Goal: Information Seeking & Learning: Learn about a topic

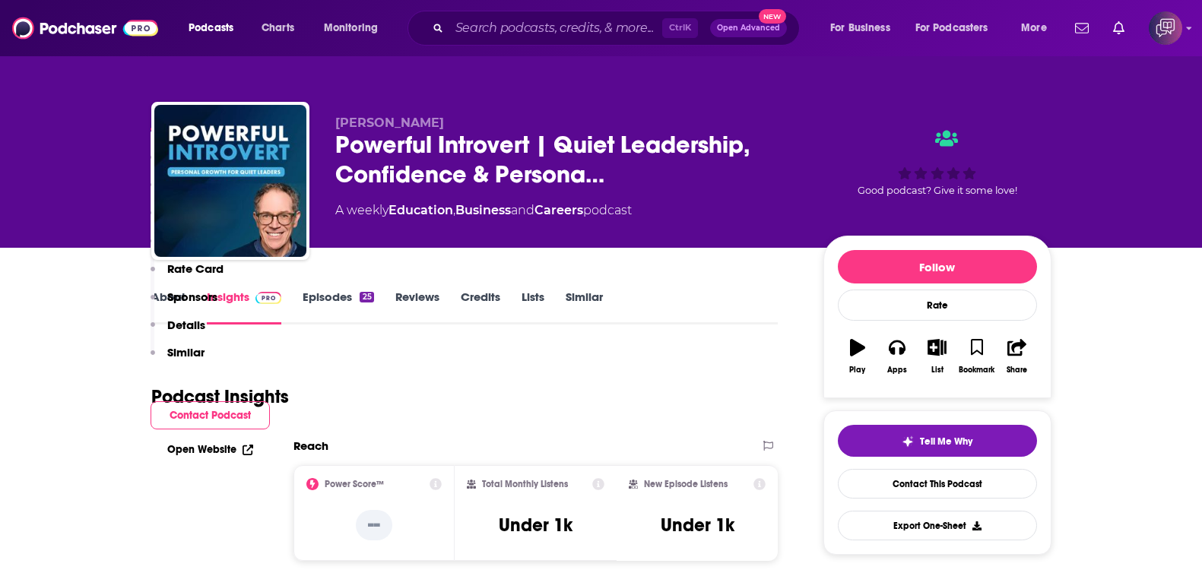
scroll to position [855, 0]
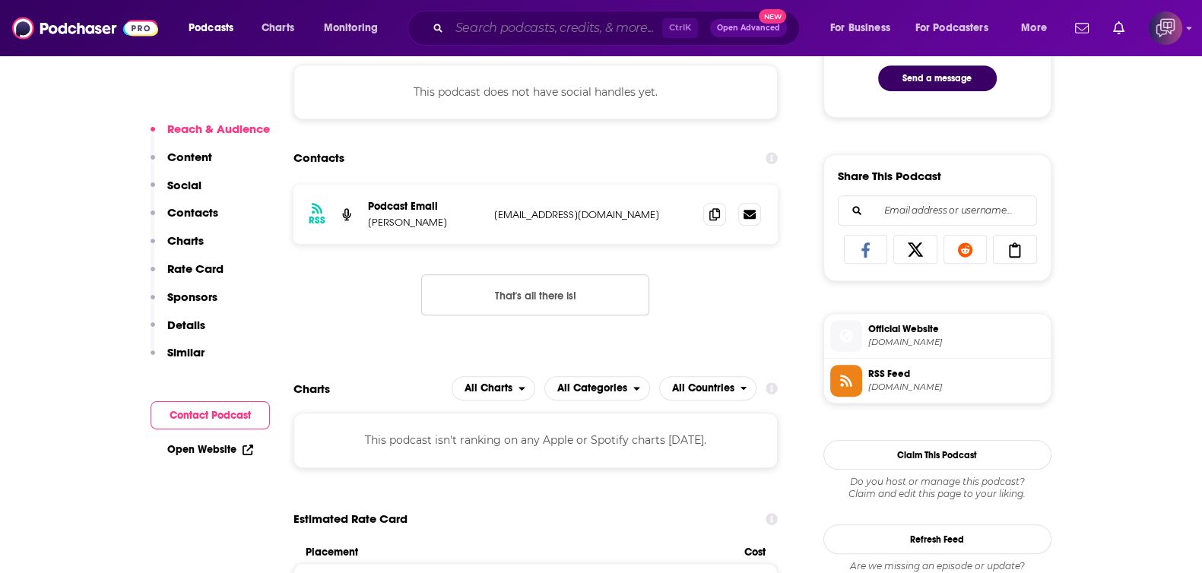
click at [515, 21] on input "Search podcasts, credits, & more..." at bounding box center [555, 28] width 213 height 24
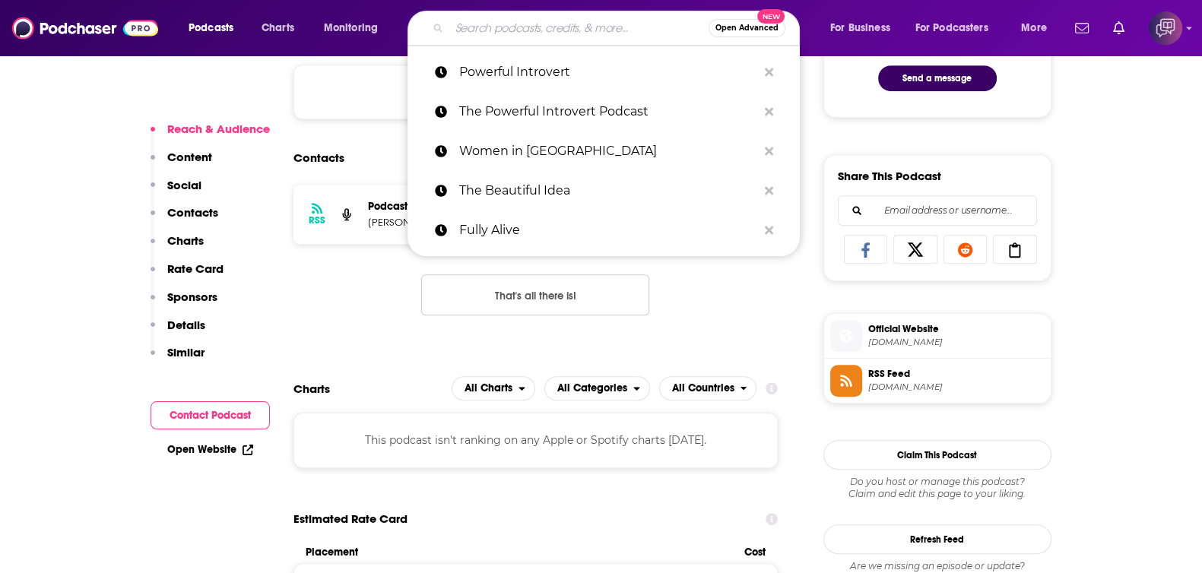
paste input "Mentally Stronger with Therapist [PERSON_NAME]"
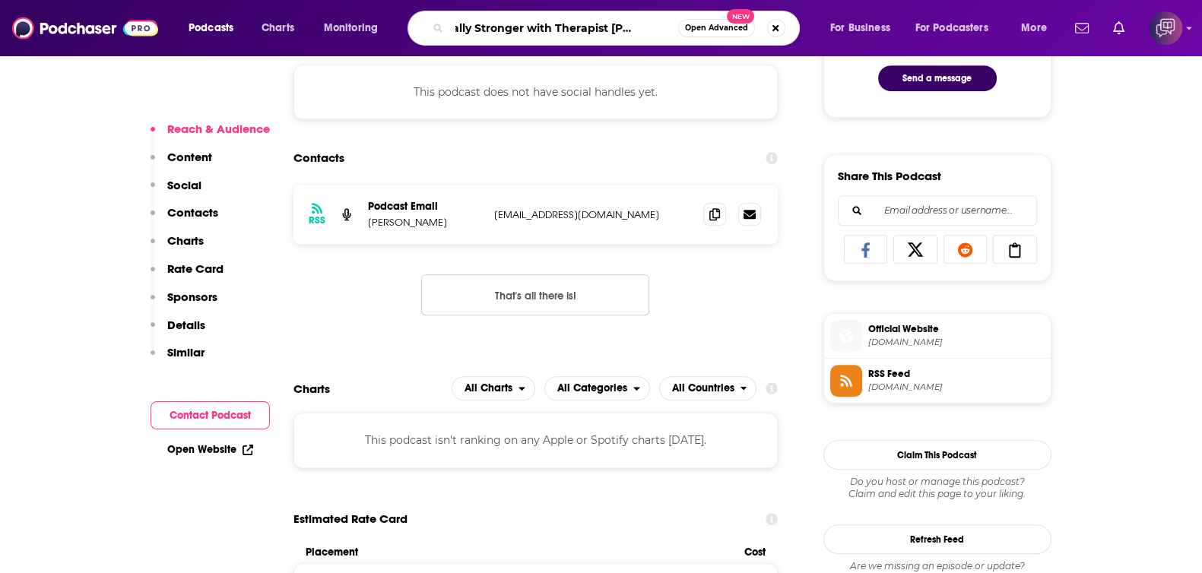
type input "Mentally Stronger with Therapist [PERSON_NAME]"
click at [715, 32] on button "Open Advanced New" at bounding box center [716, 28] width 77 height 18
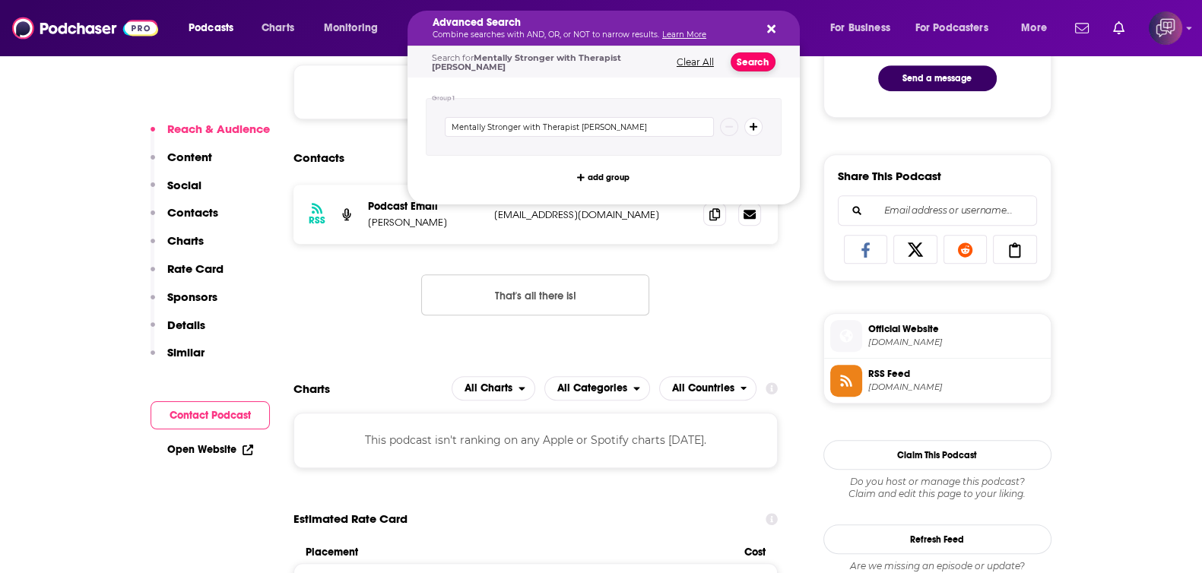
click at [768, 61] on button "Search" at bounding box center [753, 61] width 45 height 19
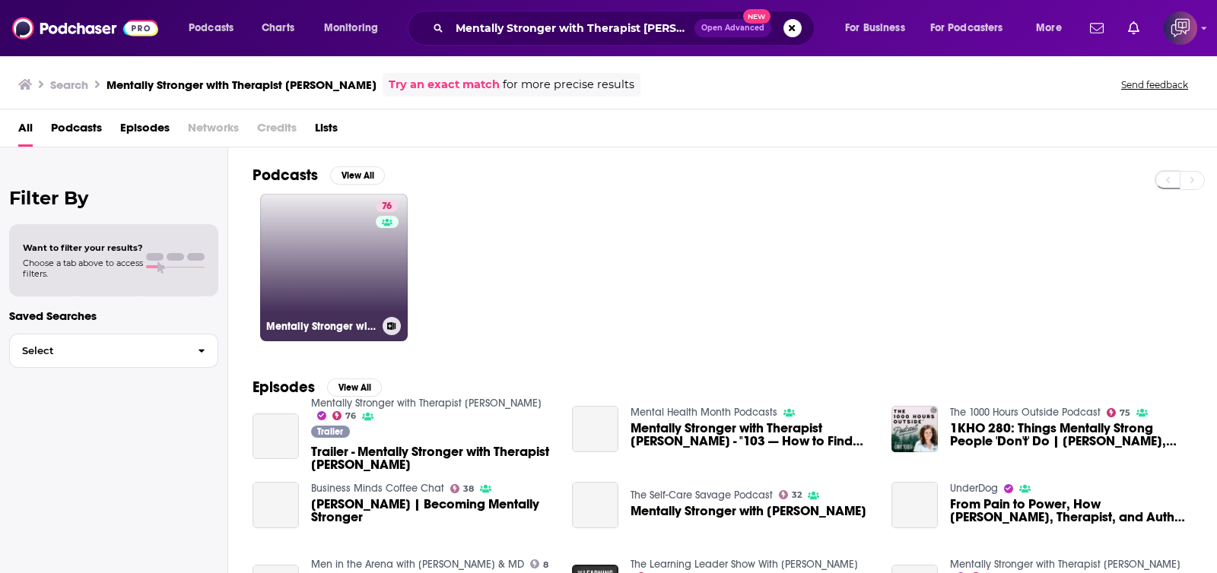
click at [338, 278] on link "76 Mentally Stronger with Therapist [PERSON_NAME]" at bounding box center [334, 268] width 148 height 148
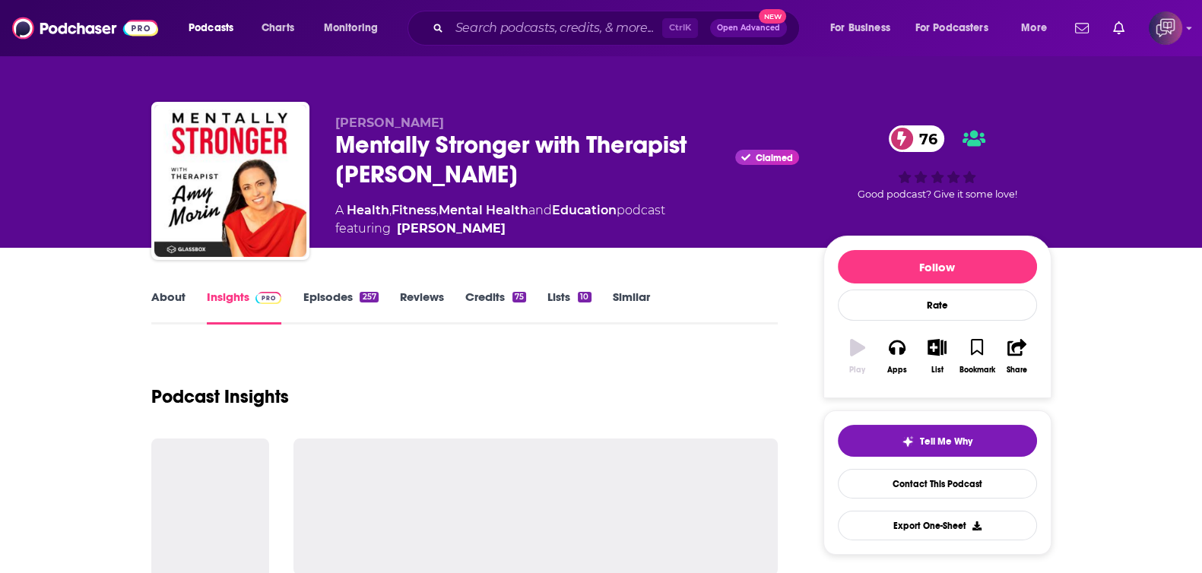
scroll to position [189, 0]
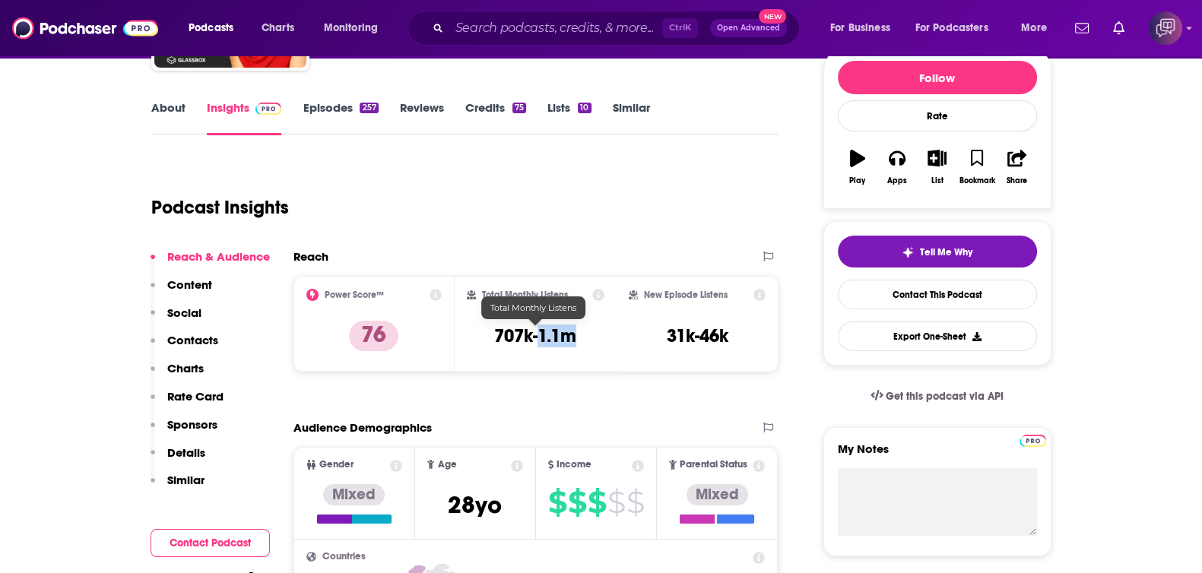
drag, startPoint x: 548, startPoint y: 338, endPoint x: 608, endPoint y: 337, distance: 60.8
click at [608, 337] on div "Total Monthly Listens 707k-1.1m" at bounding box center [536, 324] width 162 height 96
click at [468, 30] on input "Search podcasts, credits, & more..." at bounding box center [555, 28] width 213 height 24
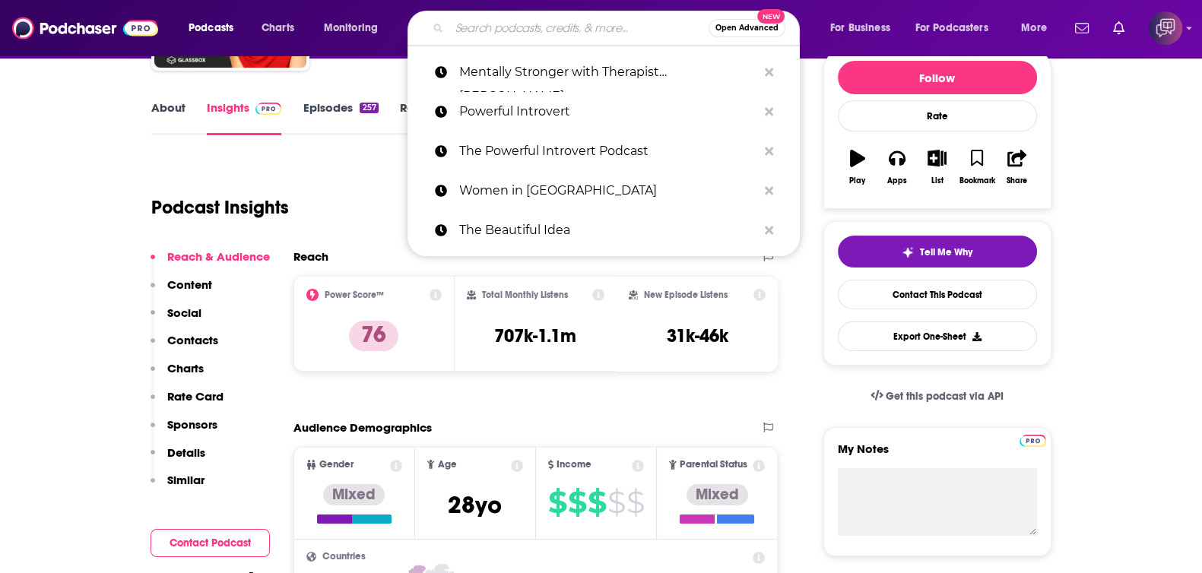
paste input "Outrage Overload"
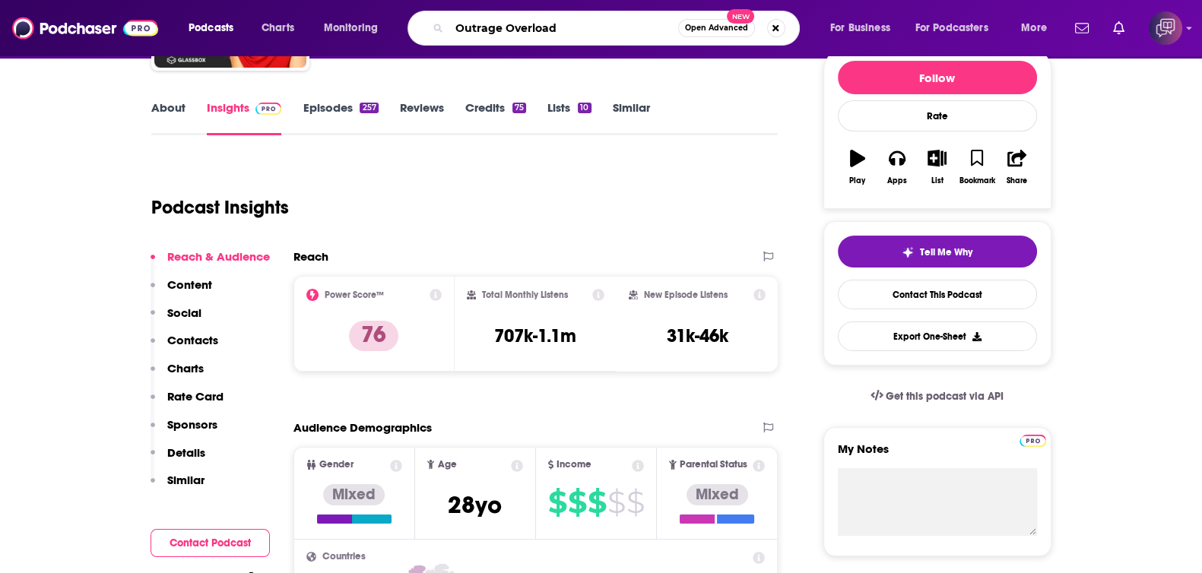
type input "Outrage Overload"
click at [708, 32] on span "Open Advanced" at bounding box center [716, 28] width 63 height 8
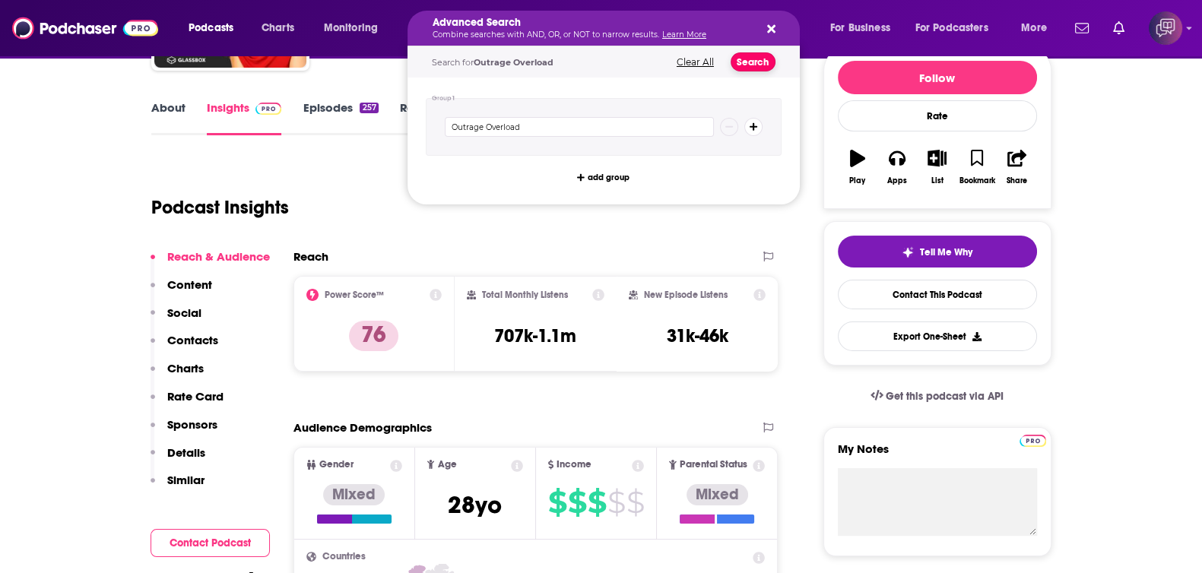
click at [750, 68] on button "Search" at bounding box center [753, 61] width 45 height 19
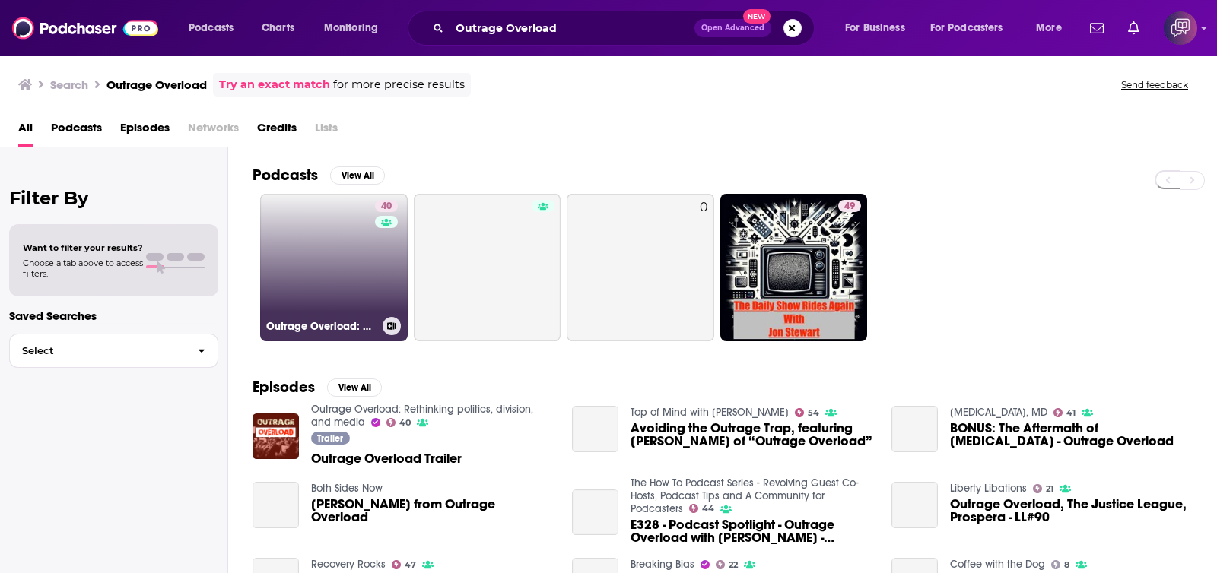
click at [318, 277] on link "40 Outrage Overload: Rethinking politics, division, and media" at bounding box center [334, 268] width 148 height 148
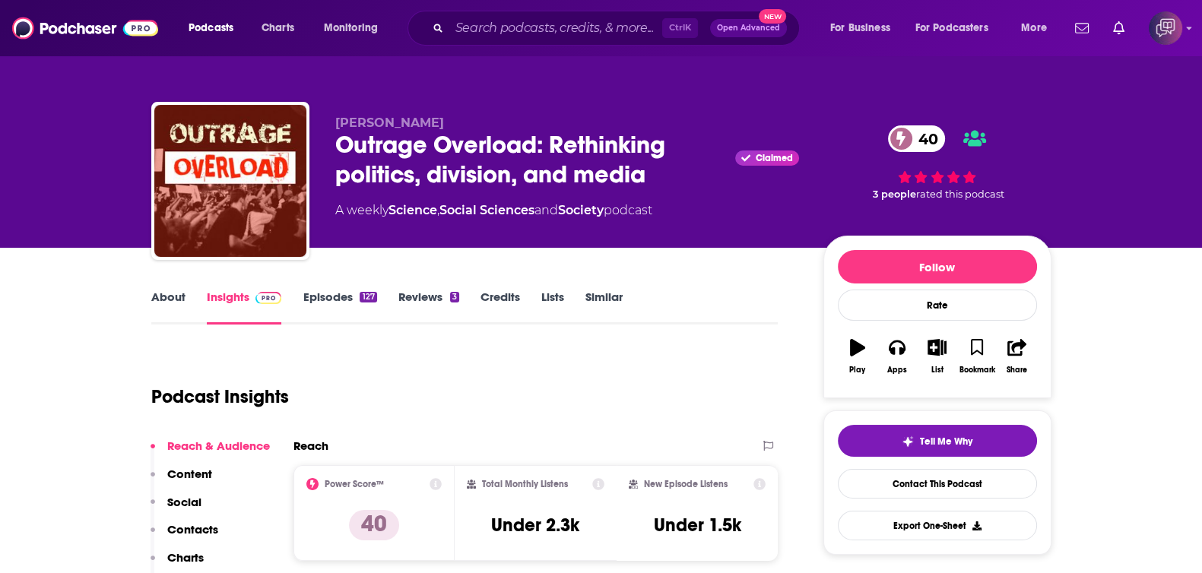
scroll to position [94, 0]
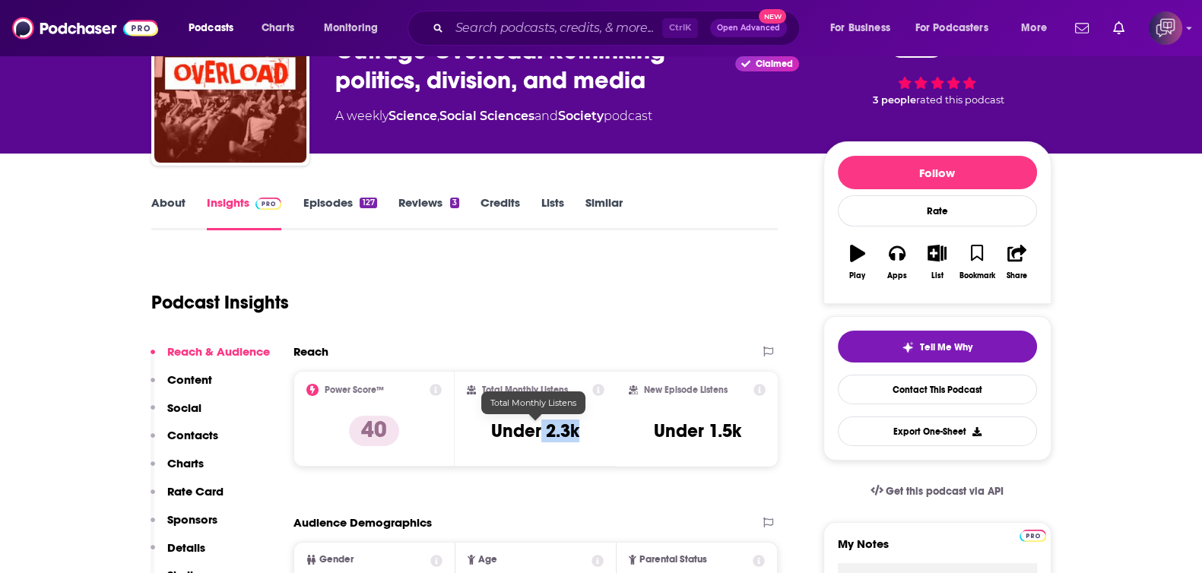
drag, startPoint x: 543, startPoint y: 430, endPoint x: 600, endPoint y: 430, distance: 57.0
click at [600, 430] on div "Total Monthly Listens Under 2.3k" at bounding box center [536, 419] width 138 height 70
click at [597, 430] on div "Total Monthly Listens Under 2.3k" at bounding box center [536, 419] width 138 height 70
drag, startPoint x: 574, startPoint y: 430, endPoint x: 549, endPoint y: 434, distance: 25.4
click at [549, 434] on div "Total Monthly Listens Under 2.3k" at bounding box center [536, 419] width 138 height 70
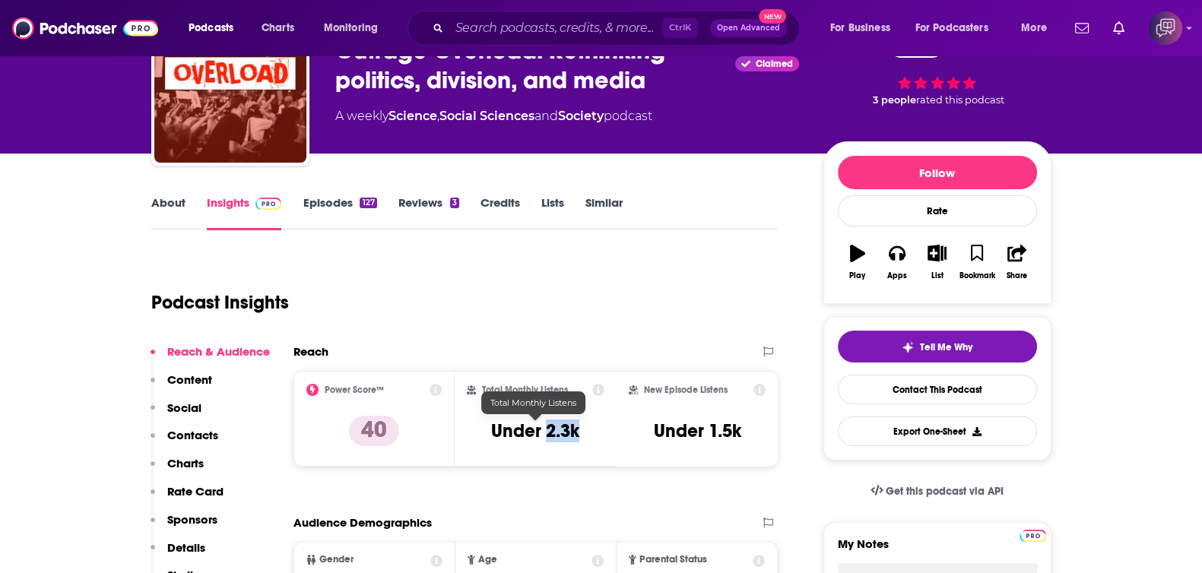
copy h3 "2.3k"
click at [517, 38] on input "Search podcasts, credits, & more..." at bounding box center [555, 28] width 213 height 24
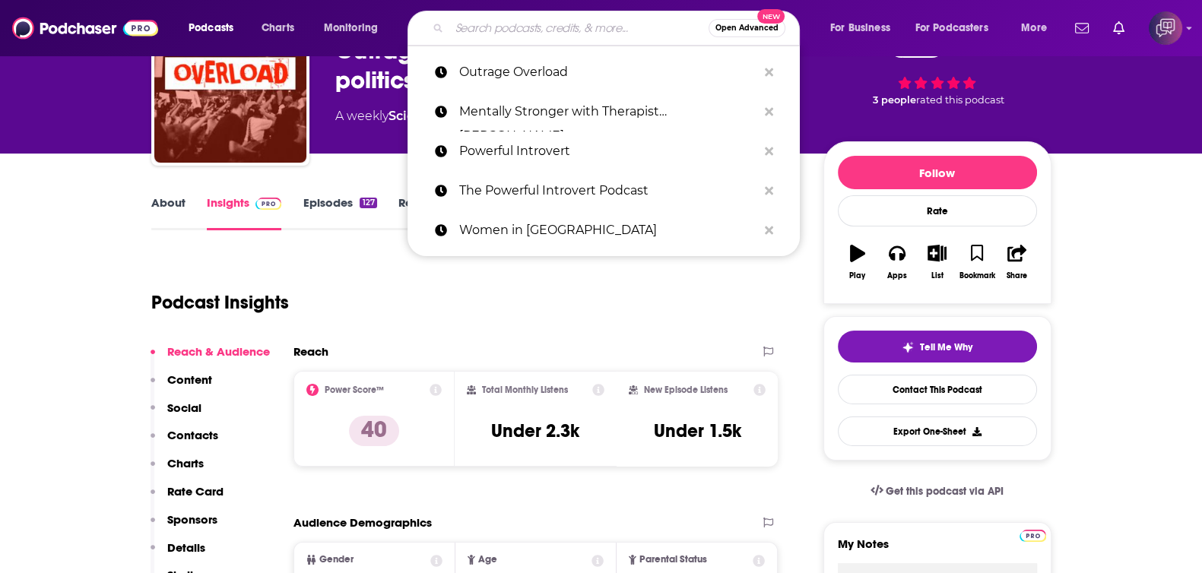
paste input "Radical with [PERSON_NAME]"
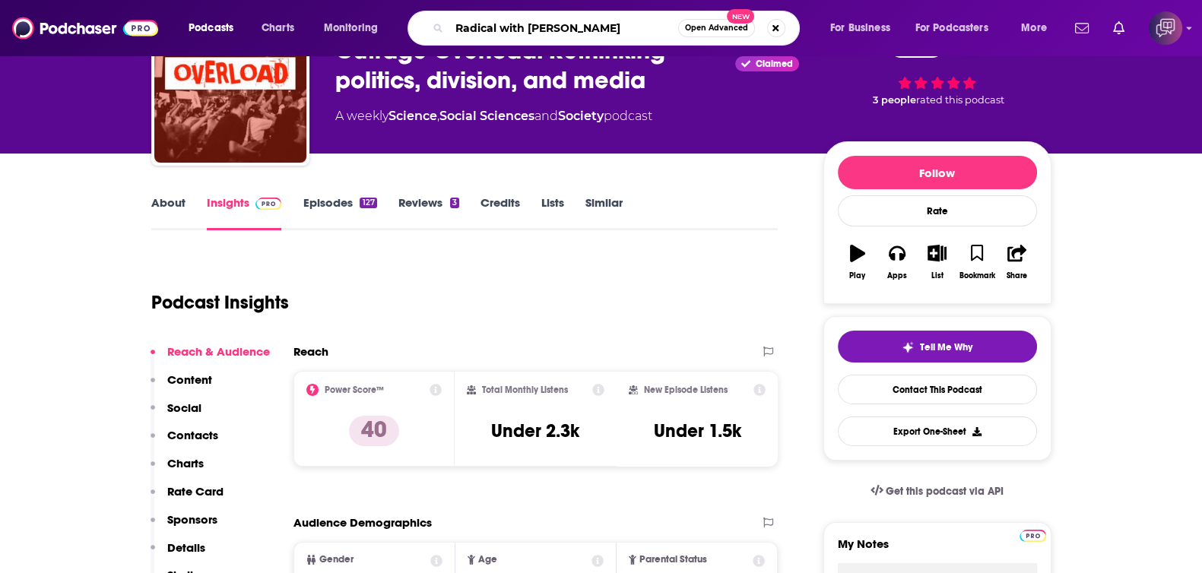
type input "Radical with [PERSON_NAME]"
click at [719, 25] on span "Open Advanced" at bounding box center [716, 28] width 63 height 8
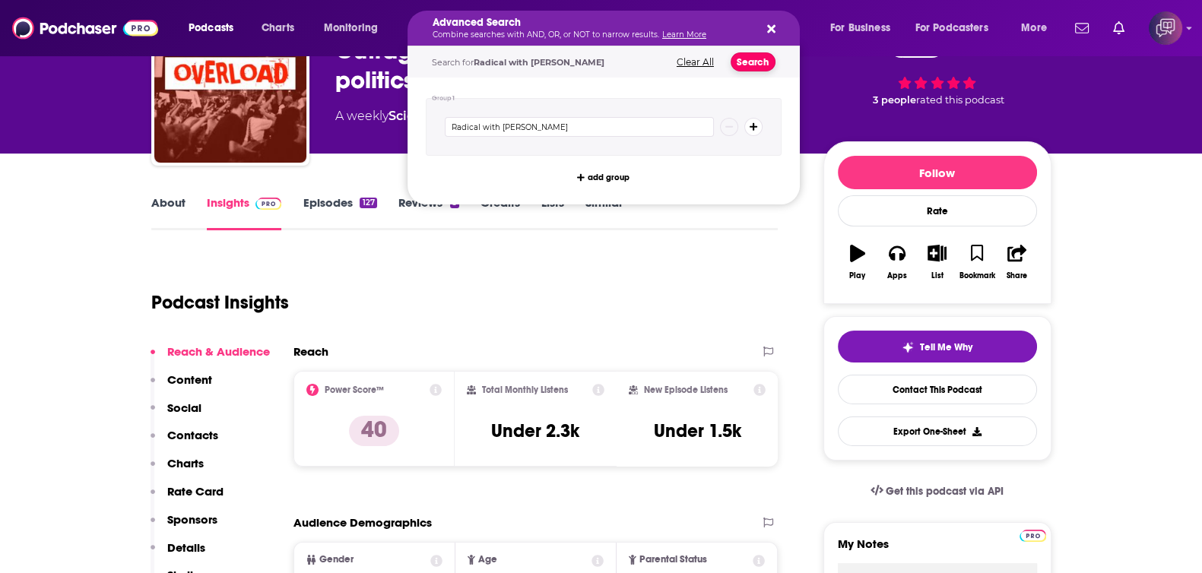
click at [751, 62] on button "Search" at bounding box center [753, 61] width 45 height 19
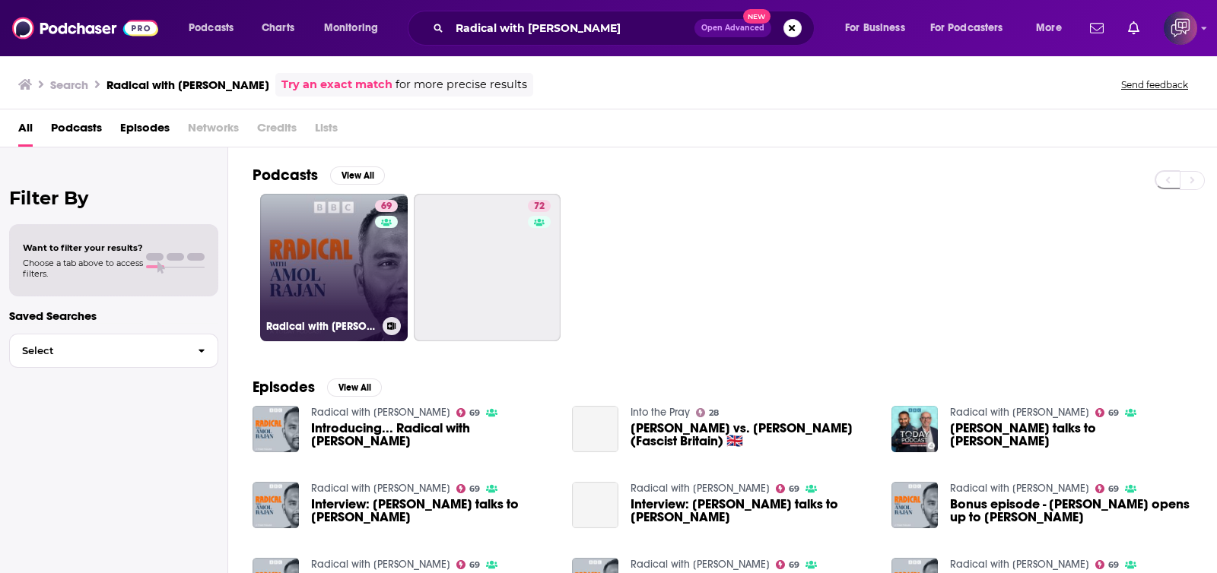
click at [335, 280] on link "69 Radical with [PERSON_NAME]" at bounding box center [334, 268] width 148 height 148
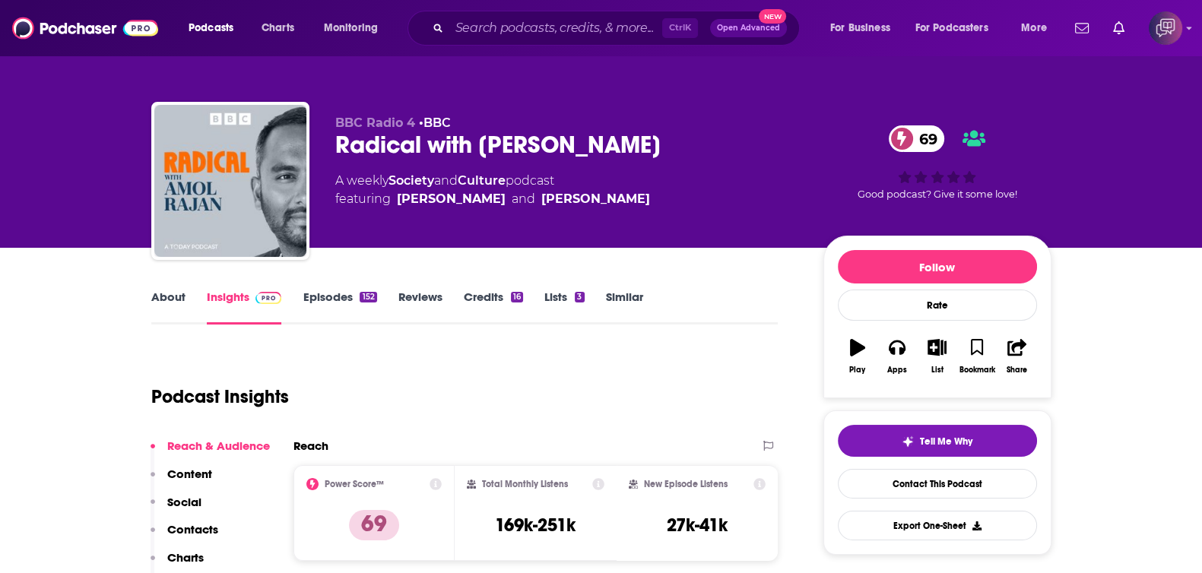
click at [168, 299] on link "About" at bounding box center [168, 307] width 34 height 35
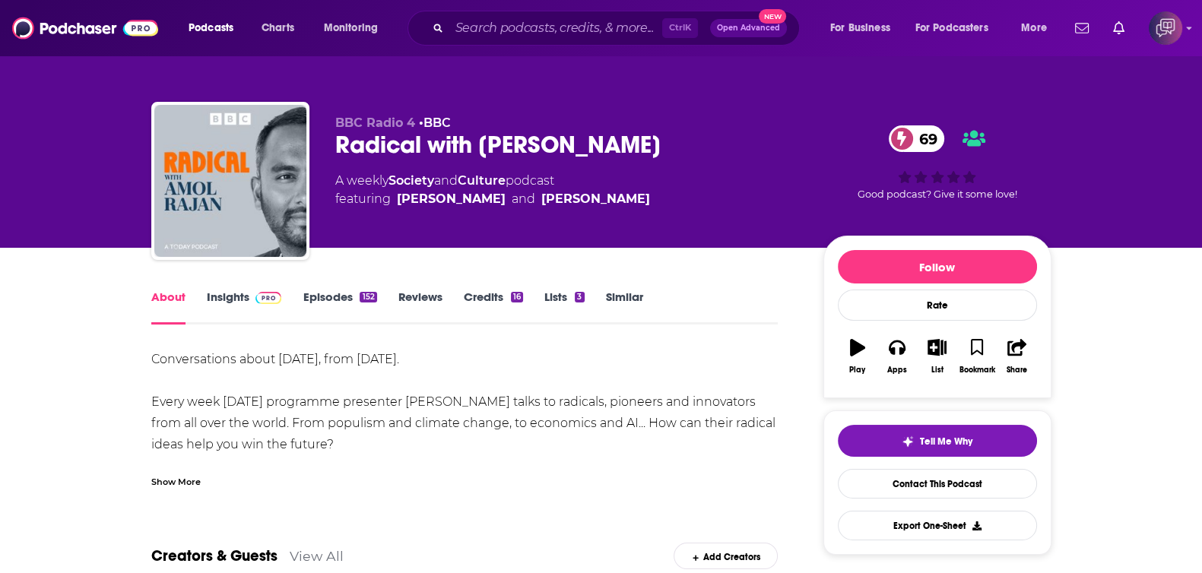
drag, startPoint x: 223, startPoint y: 294, endPoint x: 1014, endPoint y: 2, distance: 843.0
click at [223, 294] on link "Insights" at bounding box center [244, 307] width 75 height 35
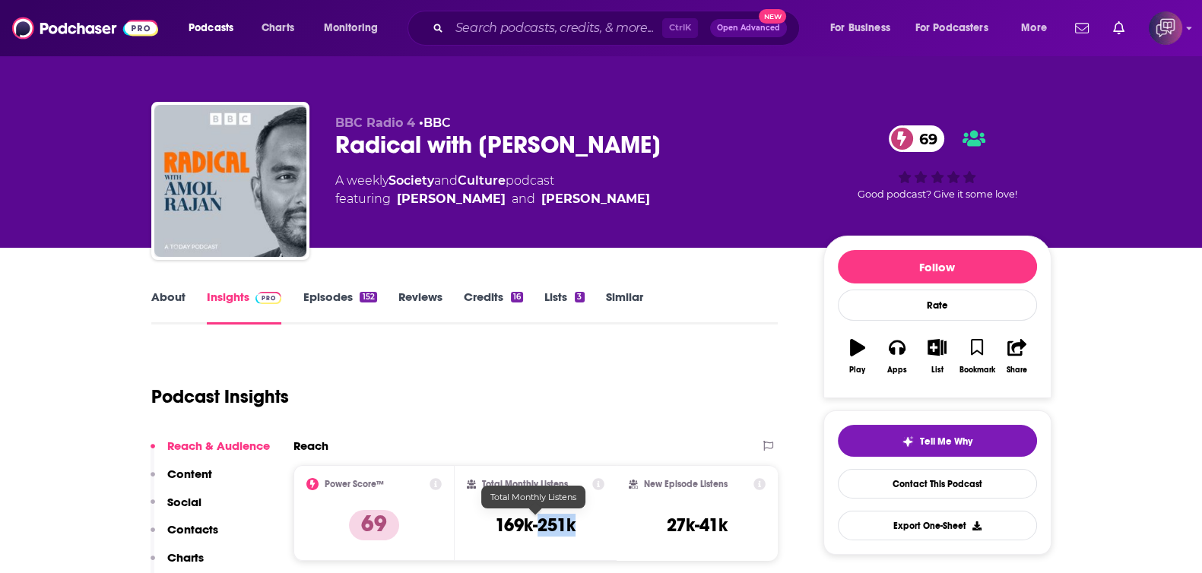
drag, startPoint x: 554, startPoint y: 526, endPoint x: 586, endPoint y: 522, distance: 32.3
click at [586, 522] on div "Total Monthly Listens 169k-251k" at bounding box center [536, 513] width 138 height 70
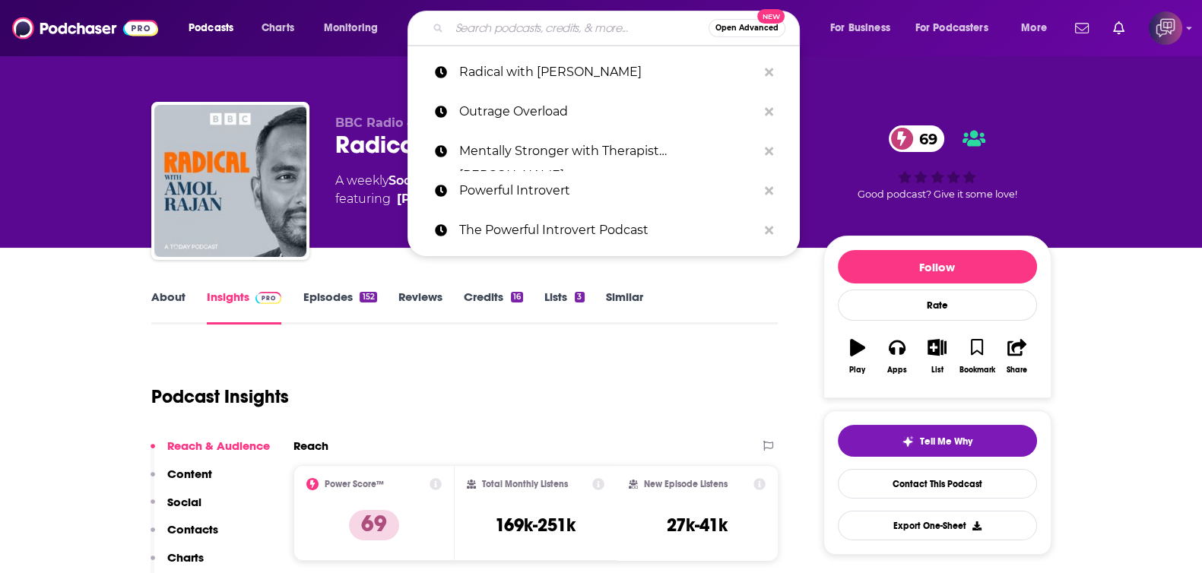
click at [462, 24] on input "Search podcasts, credits, & more..." at bounding box center [578, 28] width 259 height 24
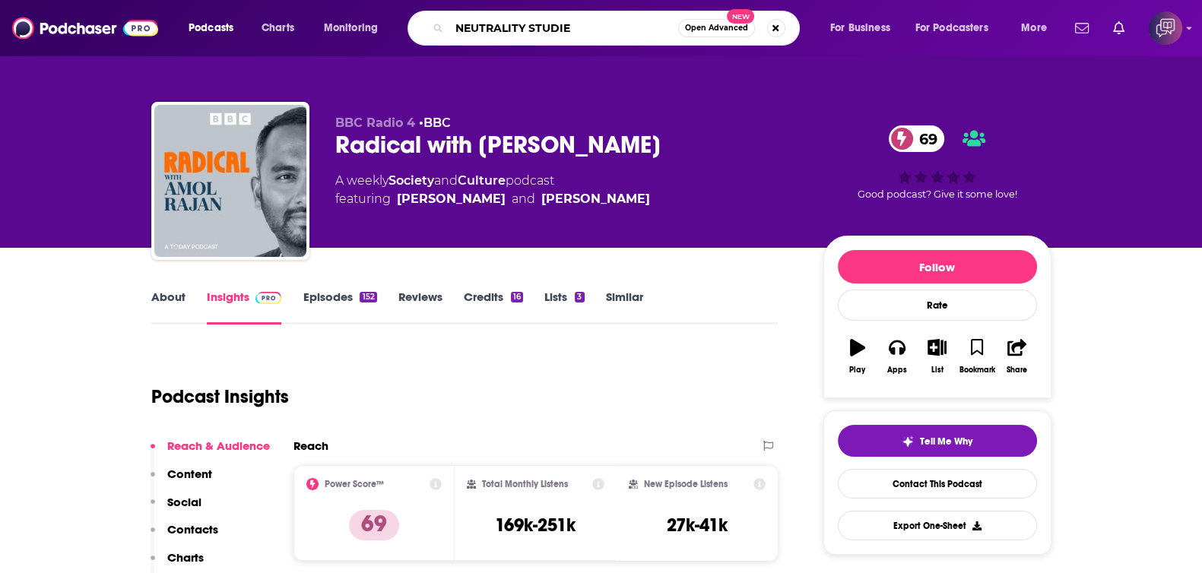
type input "NEUTRALITY STUDIES"
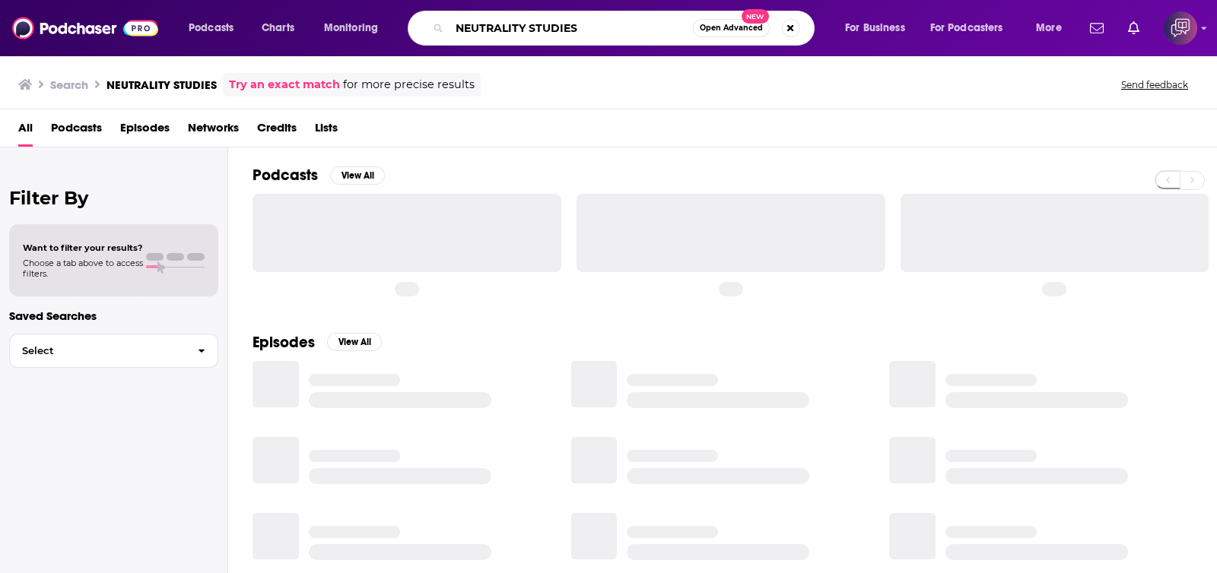
drag, startPoint x: 600, startPoint y: 24, endPoint x: 441, endPoint y: 1, distance: 160.7
click at [405, 26] on div "Podcasts Charts Monitoring NEUTRALITY STUDIES Open Advanced New For Business Fo…" at bounding box center [627, 28] width 898 height 35
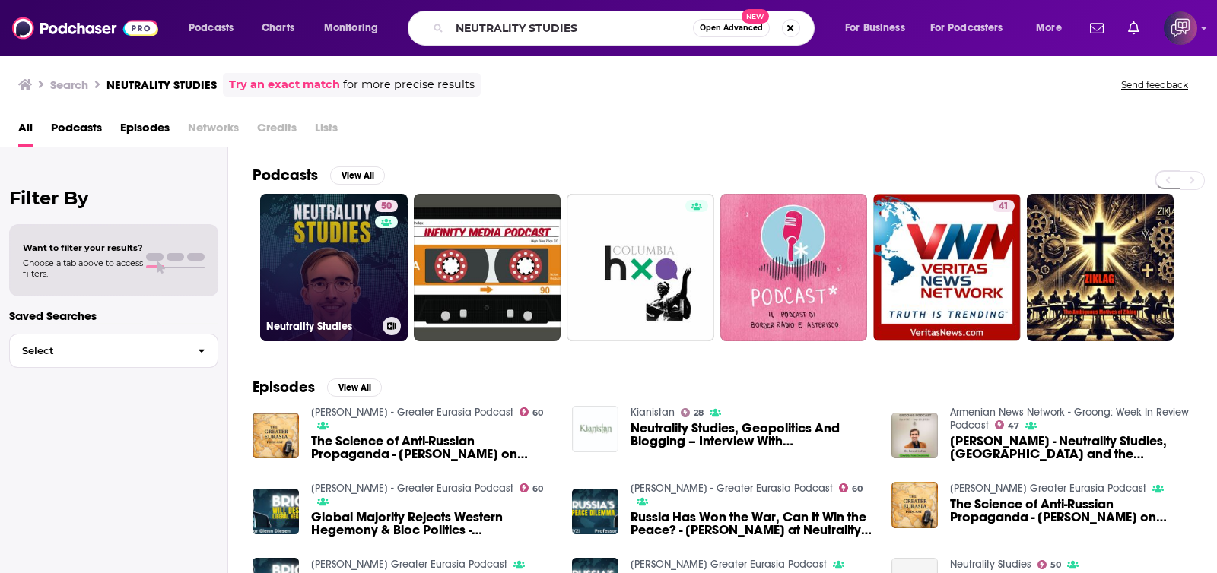
click at [335, 246] on link "50 Neutrality Studies" at bounding box center [334, 268] width 148 height 148
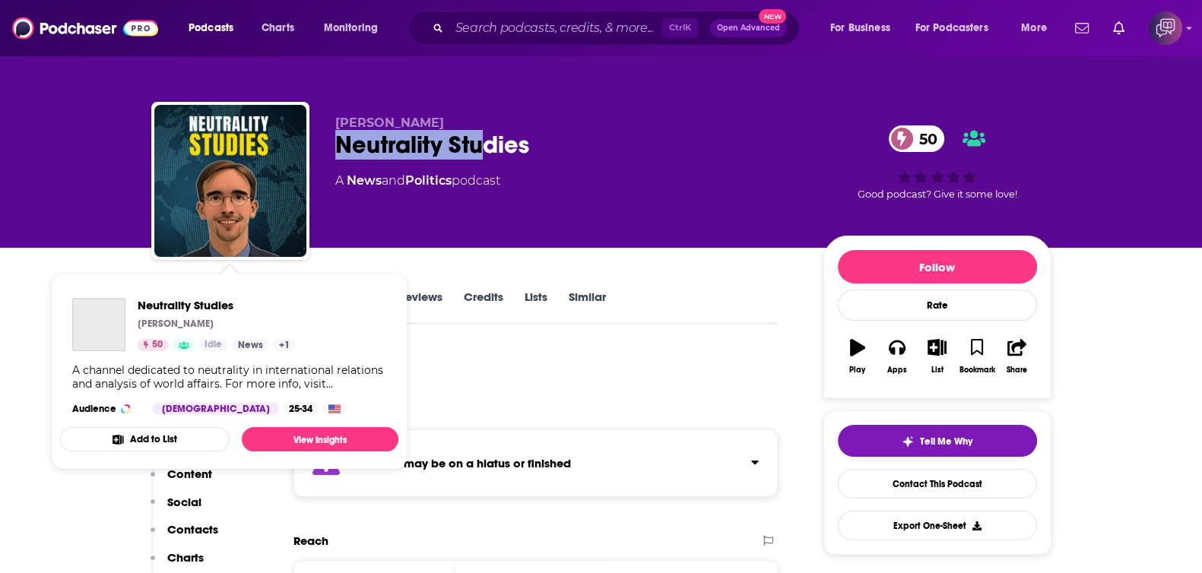
drag, startPoint x: 325, startPoint y: 138, endPoint x: 576, endPoint y: 148, distance: 251.1
click at [565, 146] on div "Pascal Neutrality Studies 50 A News and Politics podcast 50 Good podcast? Give …" at bounding box center [601, 184] width 900 height 164
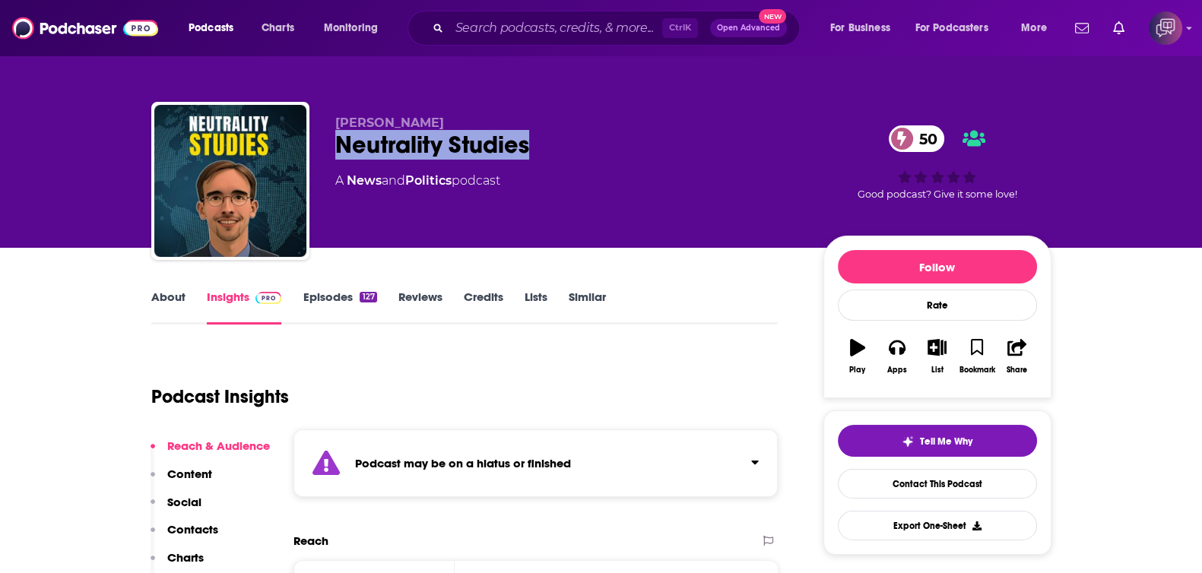
click at [579, 149] on div "Neutrality Studies 50" at bounding box center [567, 145] width 464 height 30
drag, startPoint x: 498, startPoint y: 138, endPoint x: 335, endPoint y: 144, distance: 163.6
click at [335, 144] on div "Neutrality Studies 50" at bounding box center [567, 145] width 464 height 30
drag, startPoint x: 340, startPoint y: 140, endPoint x: 588, endPoint y: 148, distance: 248.0
click at [588, 148] on div "Neutrality Studies 50" at bounding box center [567, 145] width 464 height 30
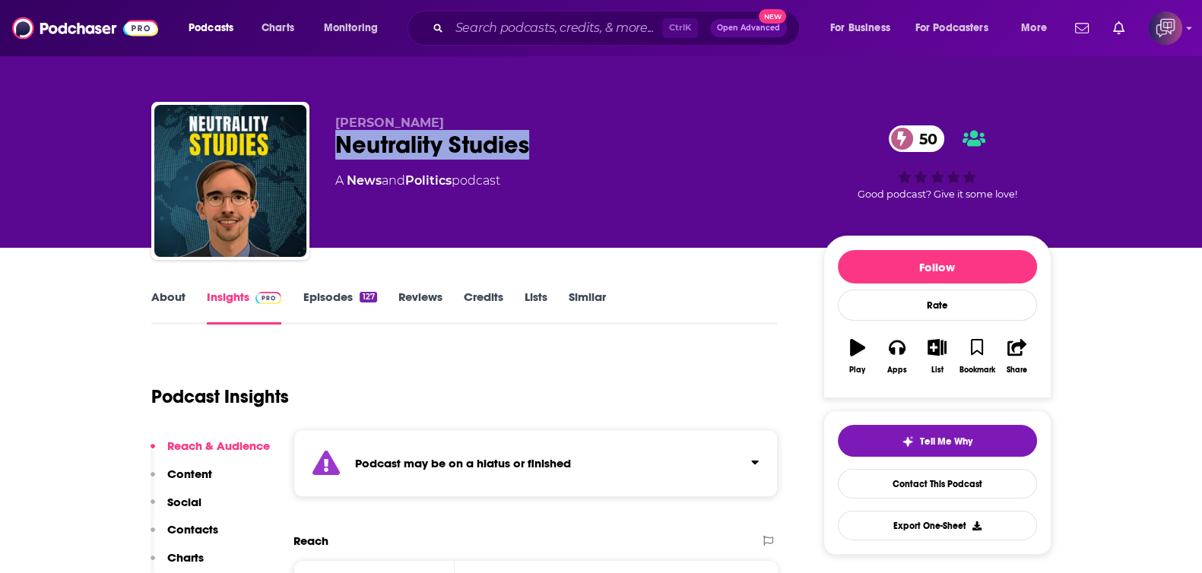
copy h2 "Neutrality Studies"
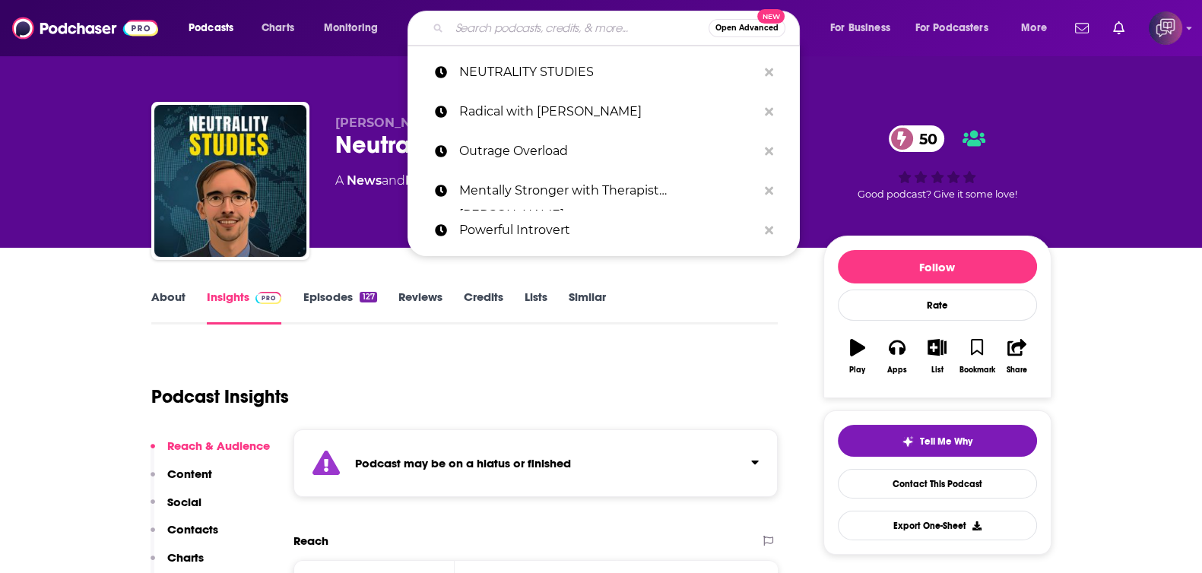
click at [589, 31] on input "Search podcasts, credits, & more..." at bounding box center [578, 28] width 259 height 24
paste input "The Global Gambit"
type input "The Global Gambit"
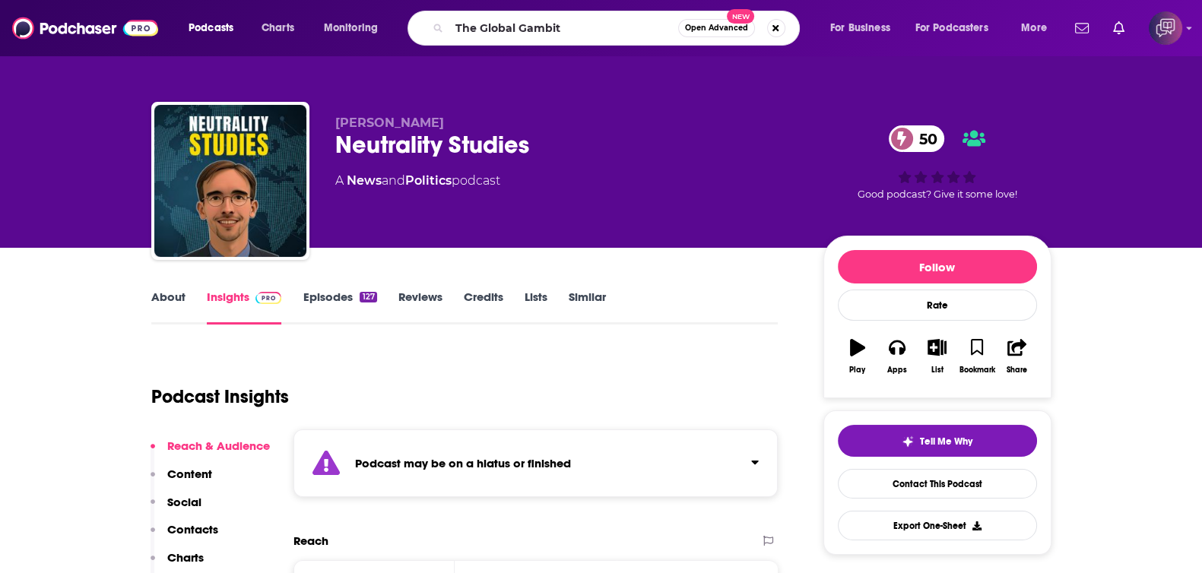
click at [728, 24] on span "Open Advanced" at bounding box center [716, 28] width 63 height 8
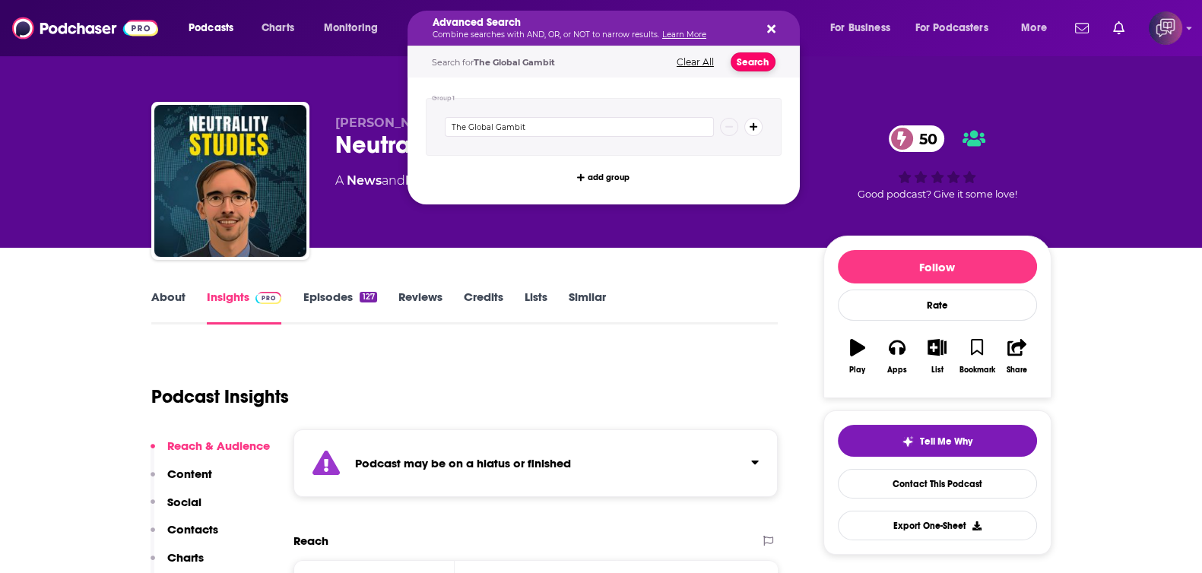
click at [762, 69] on button "Search" at bounding box center [753, 61] width 45 height 19
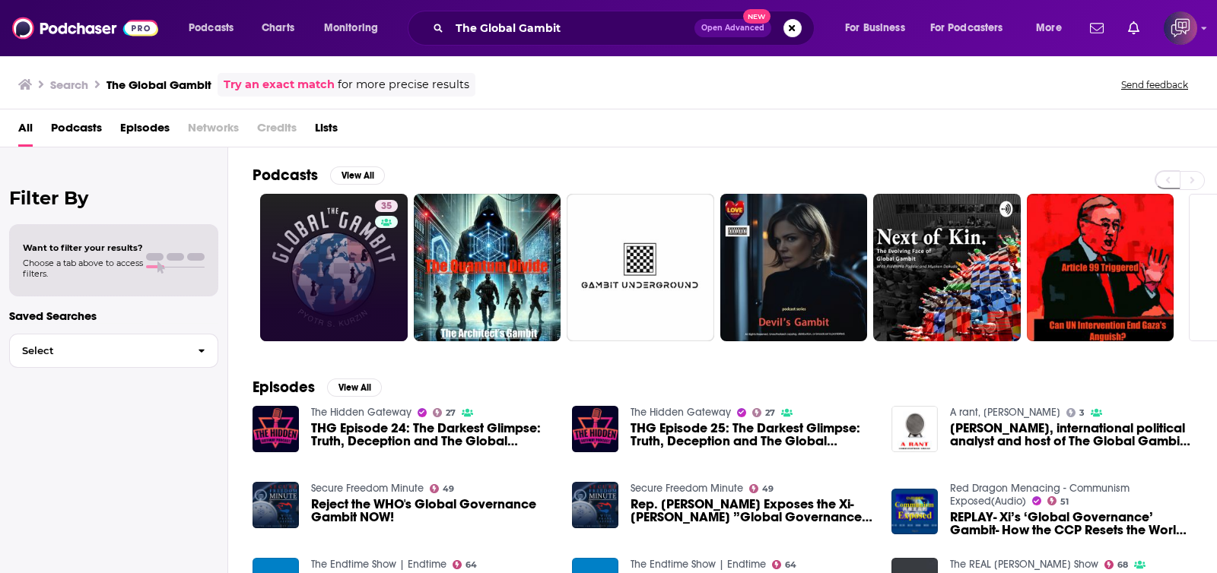
click at [323, 268] on link "35" at bounding box center [334, 268] width 148 height 148
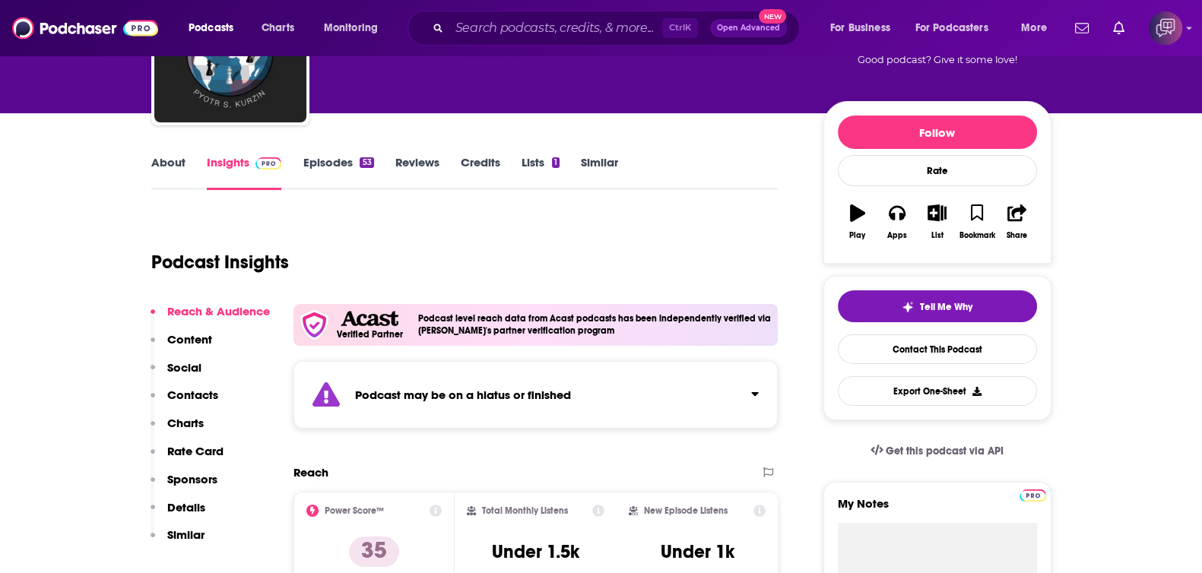
scroll to position [189, 0]
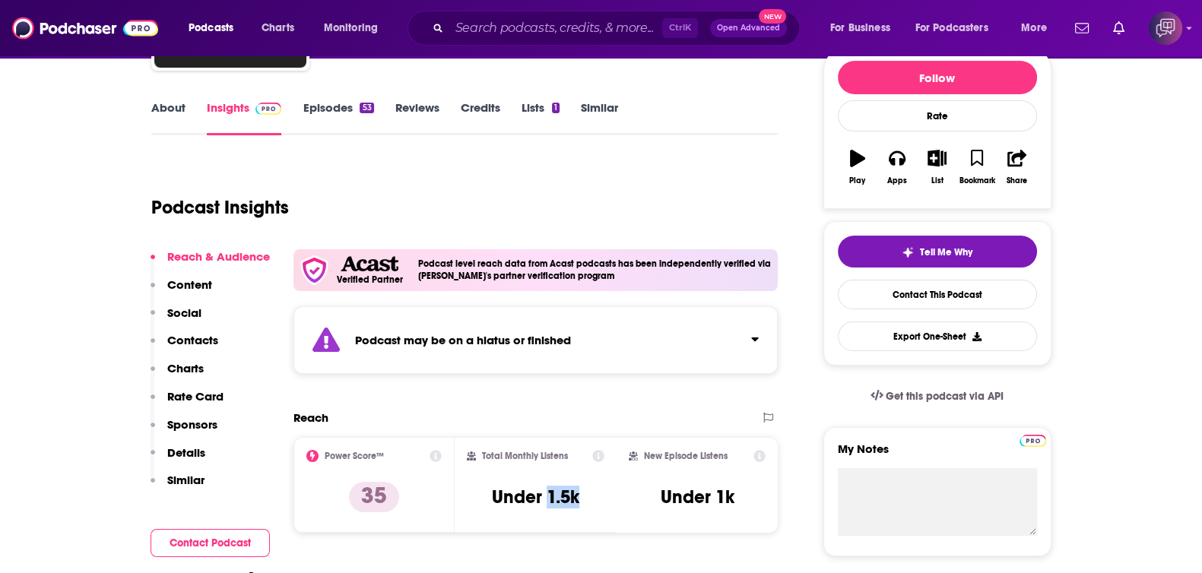
drag, startPoint x: 586, startPoint y: 494, endPoint x: 608, endPoint y: 471, distance: 31.7
click at [601, 493] on div "Total Monthly Listens Under 1.5k" at bounding box center [536, 485] width 138 height 70
click at [582, 40] on div "Ctrl K Open Advanced New" at bounding box center [604, 28] width 392 height 35
click at [587, 25] on input "Search podcasts, credits, & more..." at bounding box center [555, 28] width 213 height 24
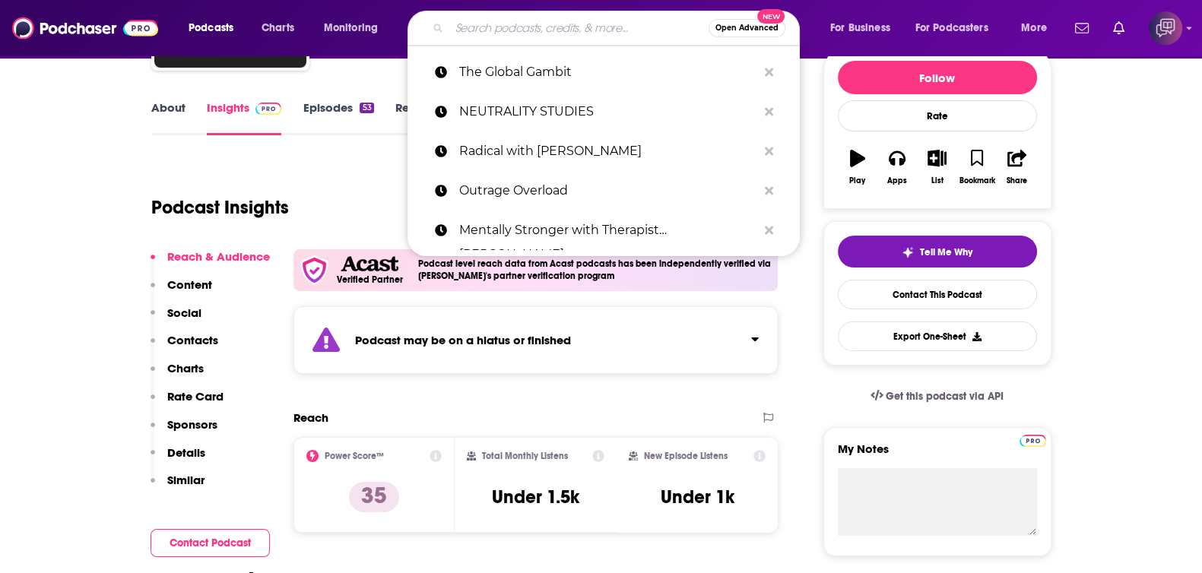
paste input "the beautiful idea"
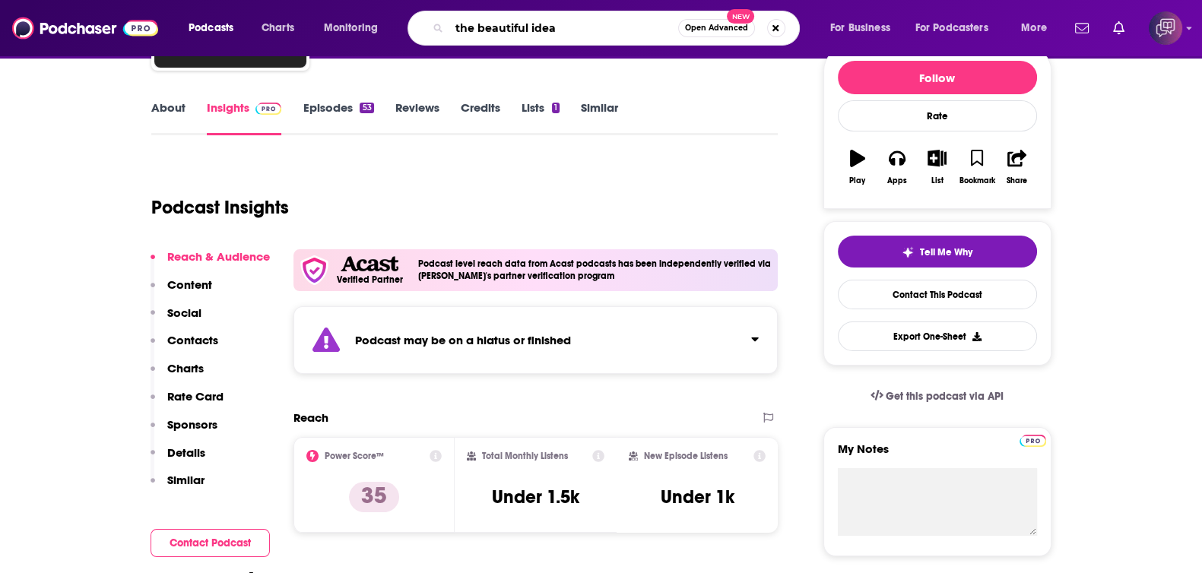
type input "the beautiful idea"
click at [702, 24] on span "Open Advanced" at bounding box center [716, 28] width 63 height 8
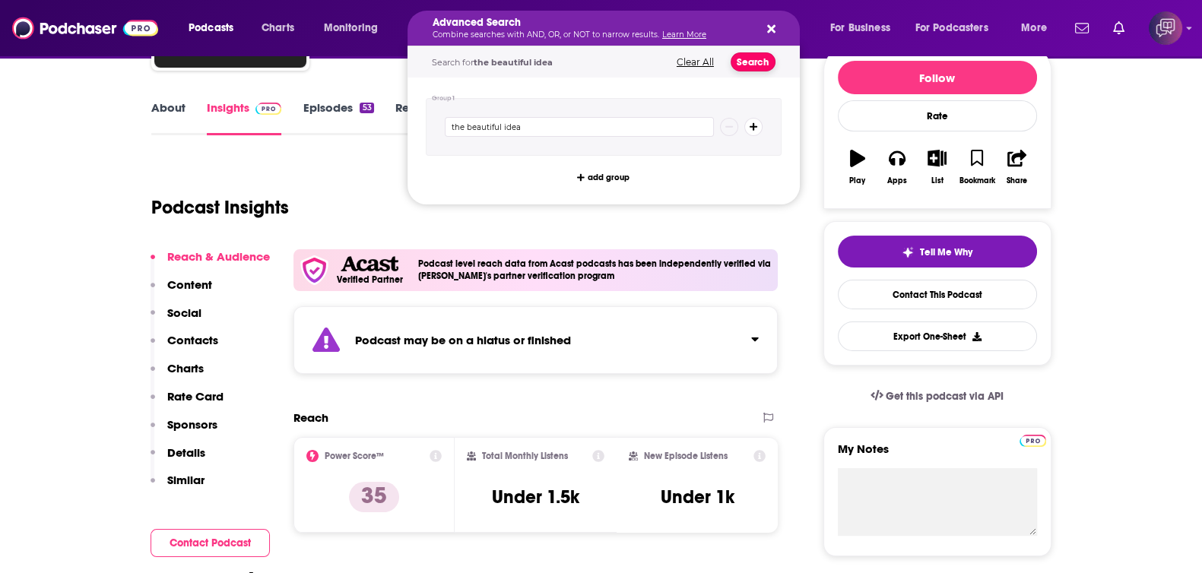
click at [741, 65] on button "Search" at bounding box center [753, 61] width 45 height 19
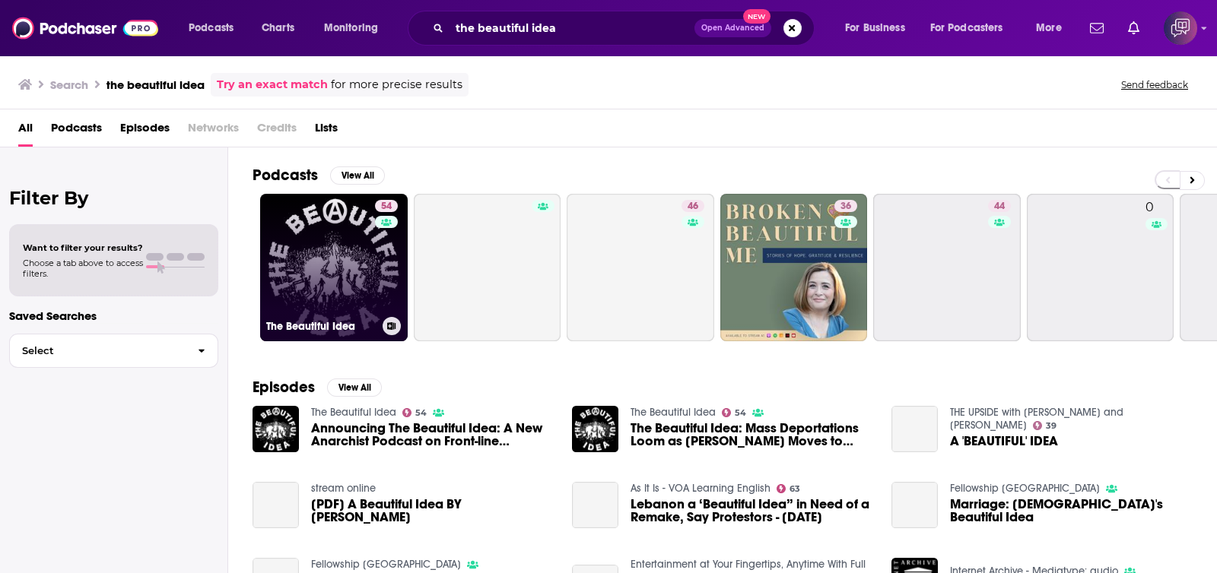
click at [318, 245] on link "54 The Beautiful Idea" at bounding box center [334, 268] width 148 height 148
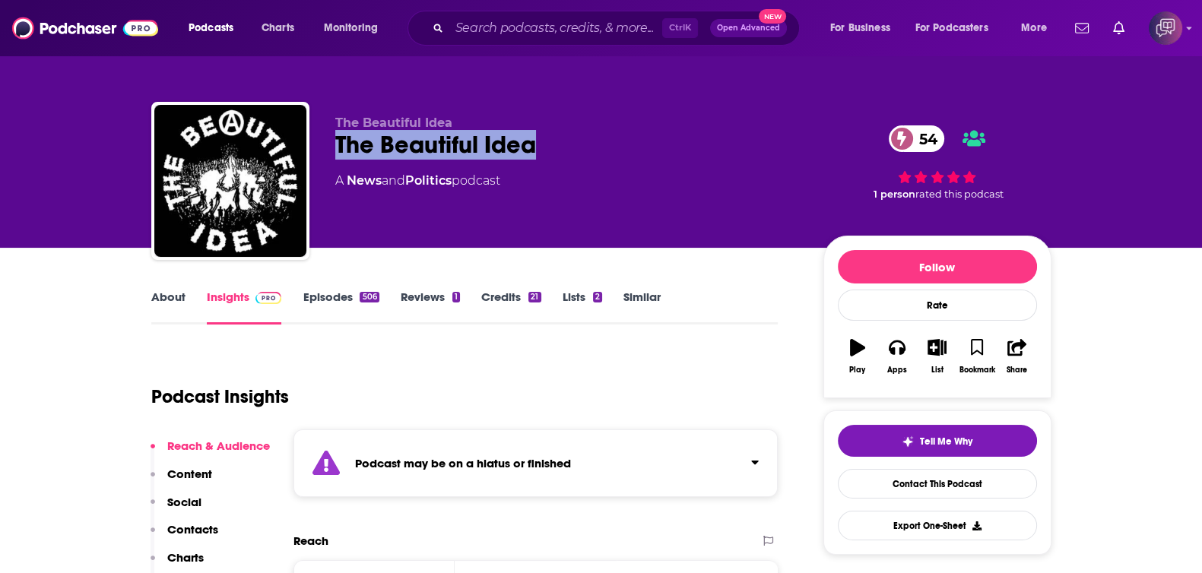
drag, startPoint x: 540, startPoint y: 142, endPoint x: 559, endPoint y: 141, distance: 19.0
click at [559, 141] on div "The Beautiful Idea The Beautiful Idea 54 A News and Politics podcast 54 1 perso…" at bounding box center [601, 184] width 900 height 164
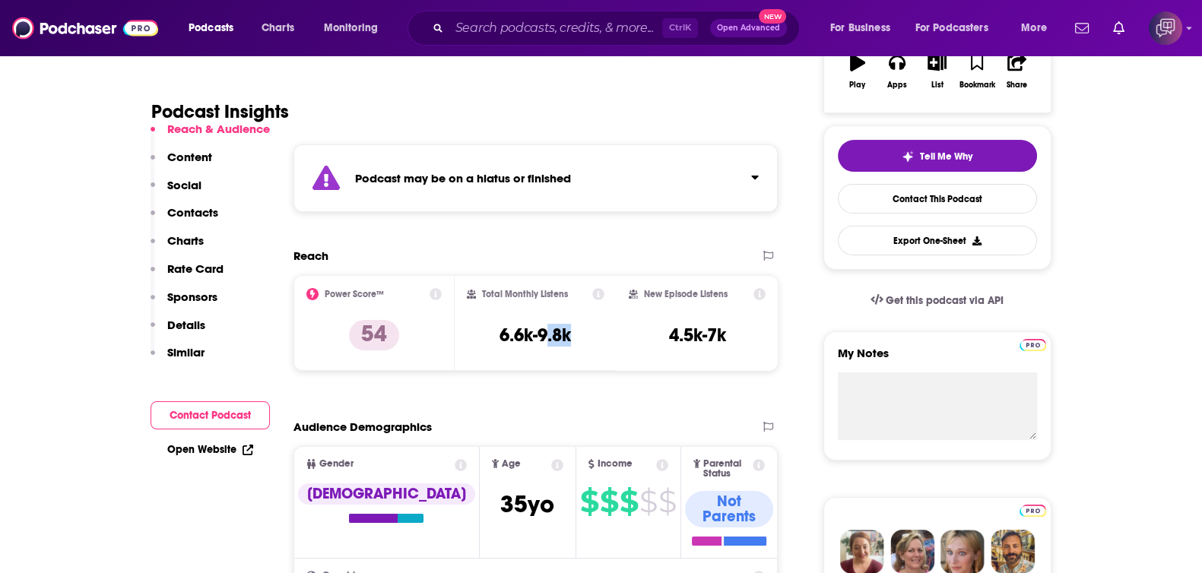
drag, startPoint x: 544, startPoint y: 334, endPoint x: 606, endPoint y: 334, distance: 62.4
click at [606, 334] on div "Total Monthly Listens 6.6k-9.8k" at bounding box center [536, 323] width 162 height 96
click at [572, 331] on div "Total Monthly Listens 6.6k-9.8k" at bounding box center [536, 323] width 138 height 70
drag, startPoint x: 579, startPoint y: 331, endPoint x: 539, endPoint y: 338, distance: 41.0
click at [539, 338] on div "Total Monthly Listens 6.6k-9.8k" at bounding box center [536, 323] width 138 height 70
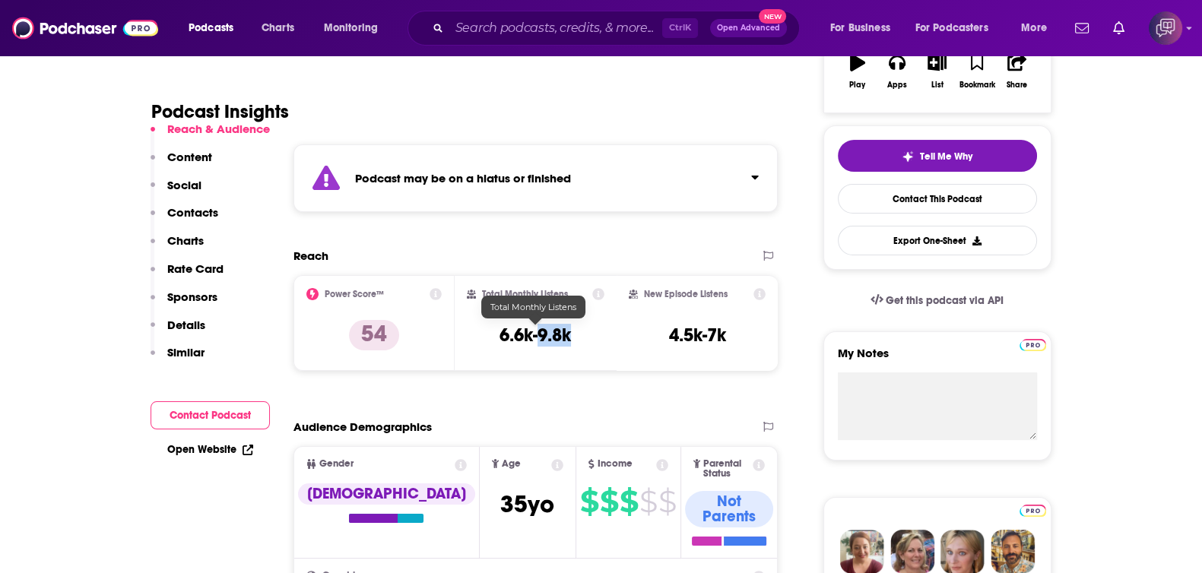
copy h3 "9.8k"
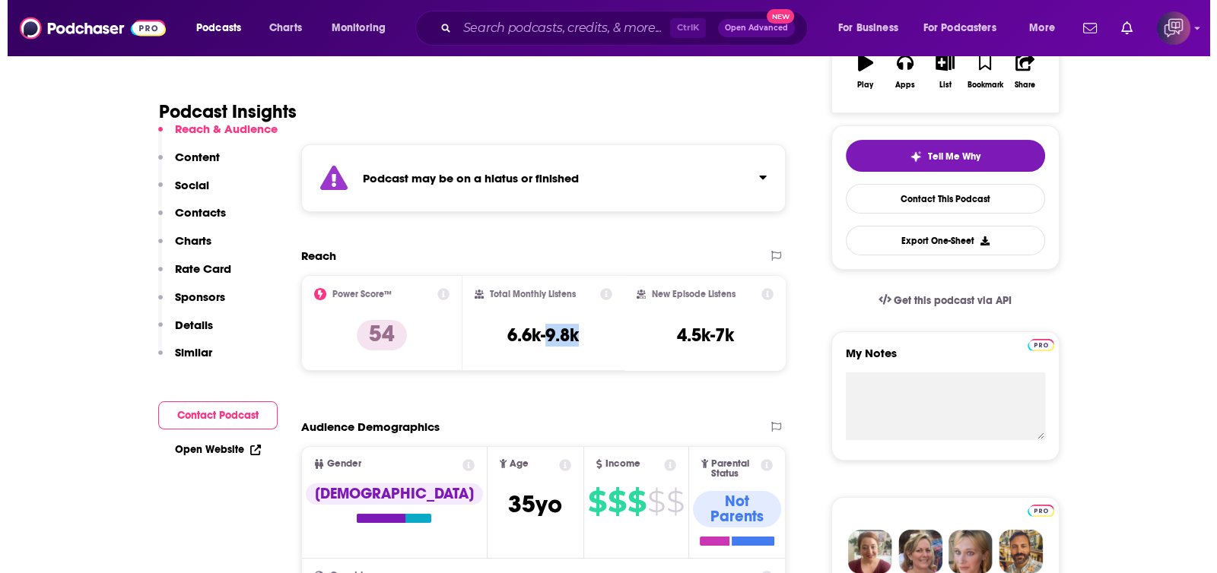
scroll to position [0, 0]
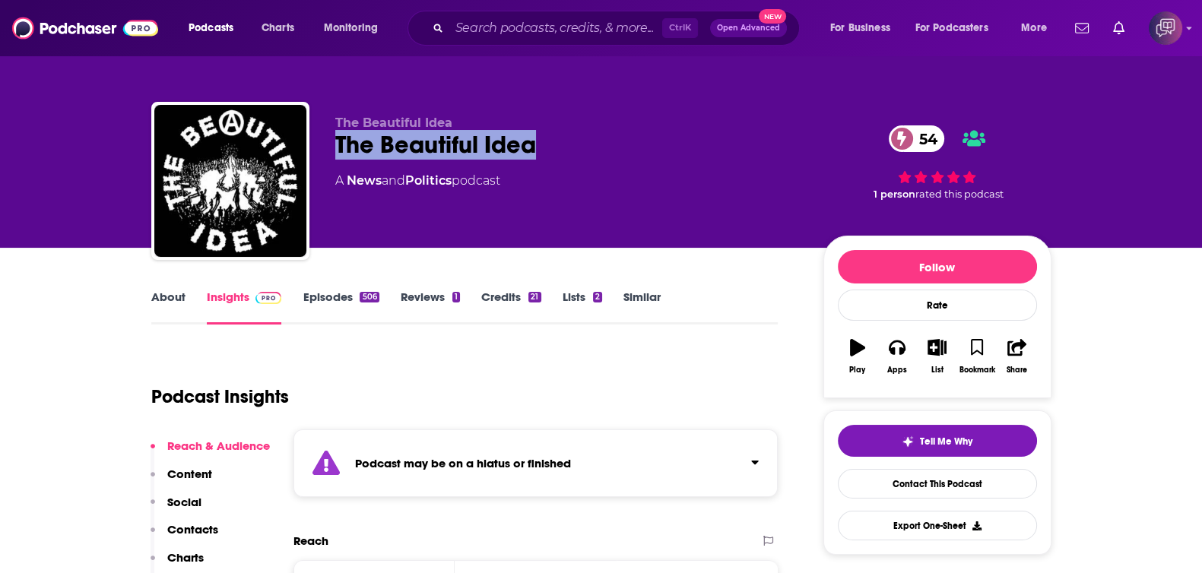
drag, startPoint x: 471, startPoint y: 138, endPoint x: 601, endPoint y: 145, distance: 130.3
click at [601, 145] on div "The Beautiful Idea The Beautiful Idea 54 A News and Politics podcast 54 1 perso…" at bounding box center [601, 184] width 900 height 164
copy h2 "The Beautiful Idea"
click at [608, 24] on input "Search podcasts, credits, & more..." at bounding box center [555, 28] width 213 height 24
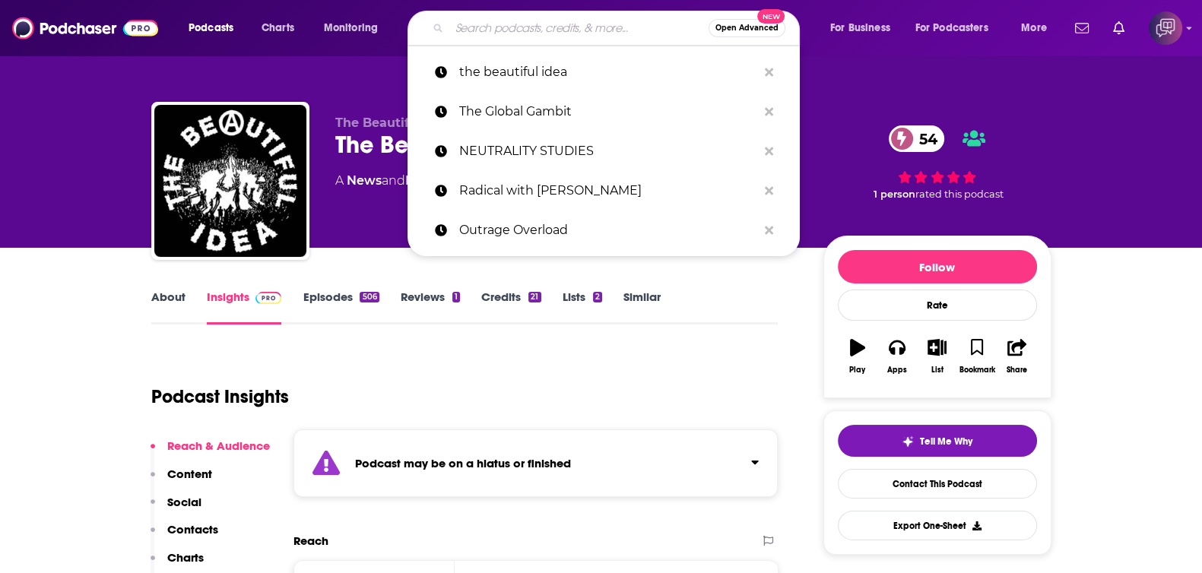
paste input "The Man Who Had No Story"
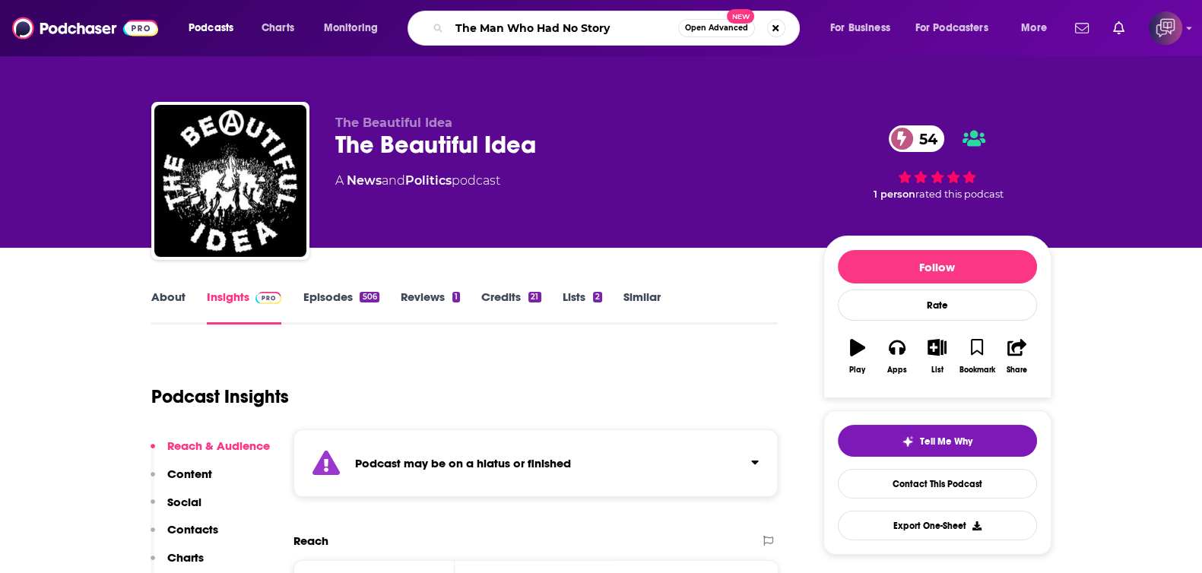
type input "The Man Who Had No Story"
click at [730, 29] on span "Open Advanced" at bounding box center [716, 28] width 63 height 8
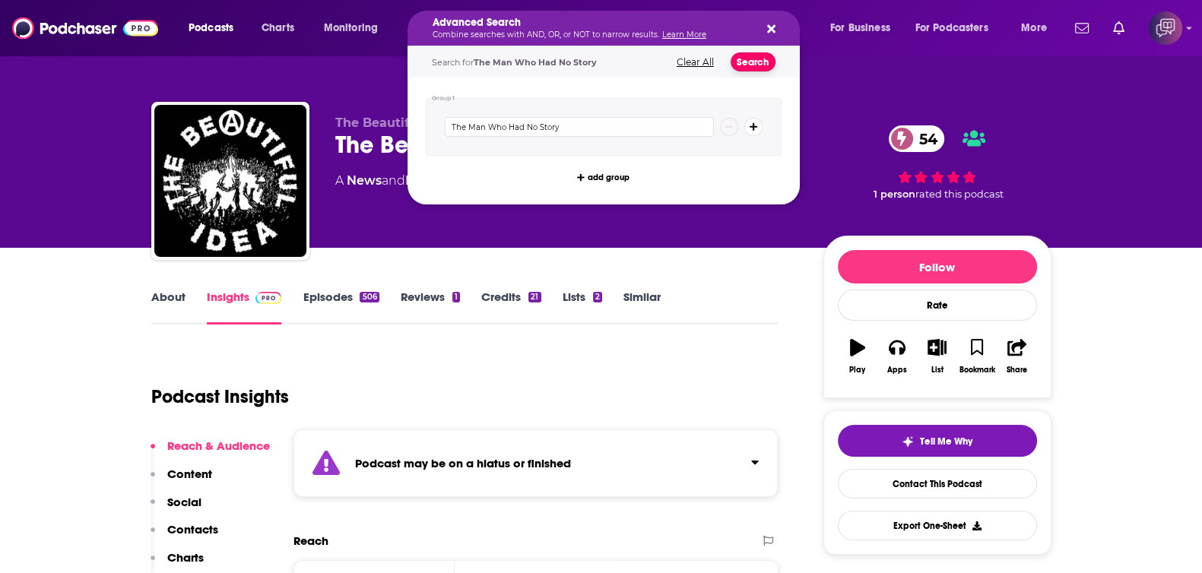
click at [757, 59] on button "Search" at bounding box center [753, 61] width 45 height 19
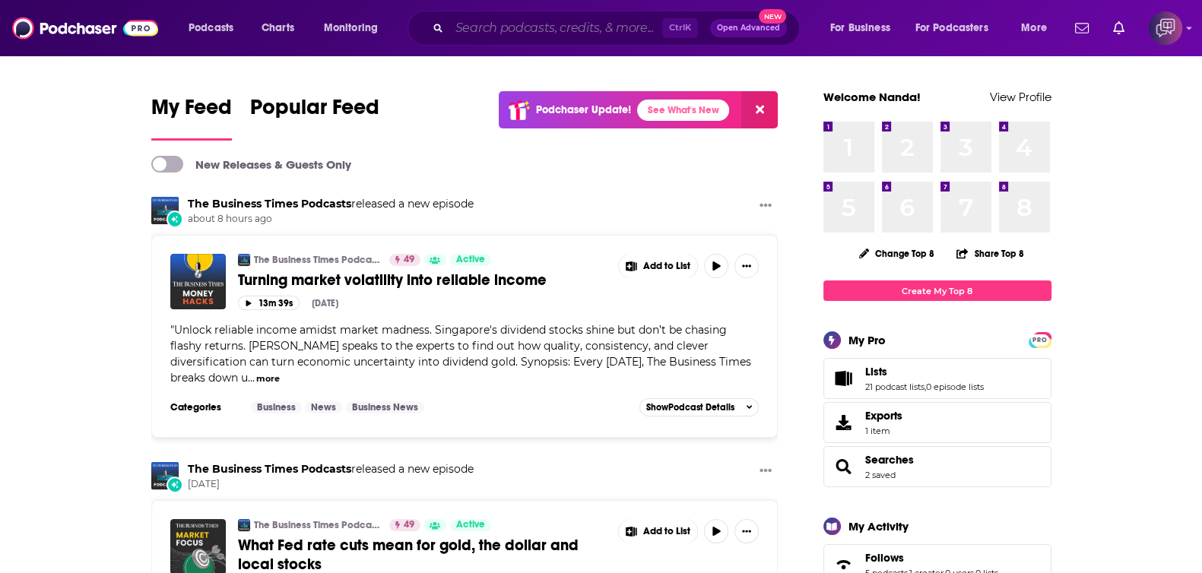
click at [586, 28] on input "Search podcasts, credits, & more..." at bounding box center [555, 28] width 213 height 24
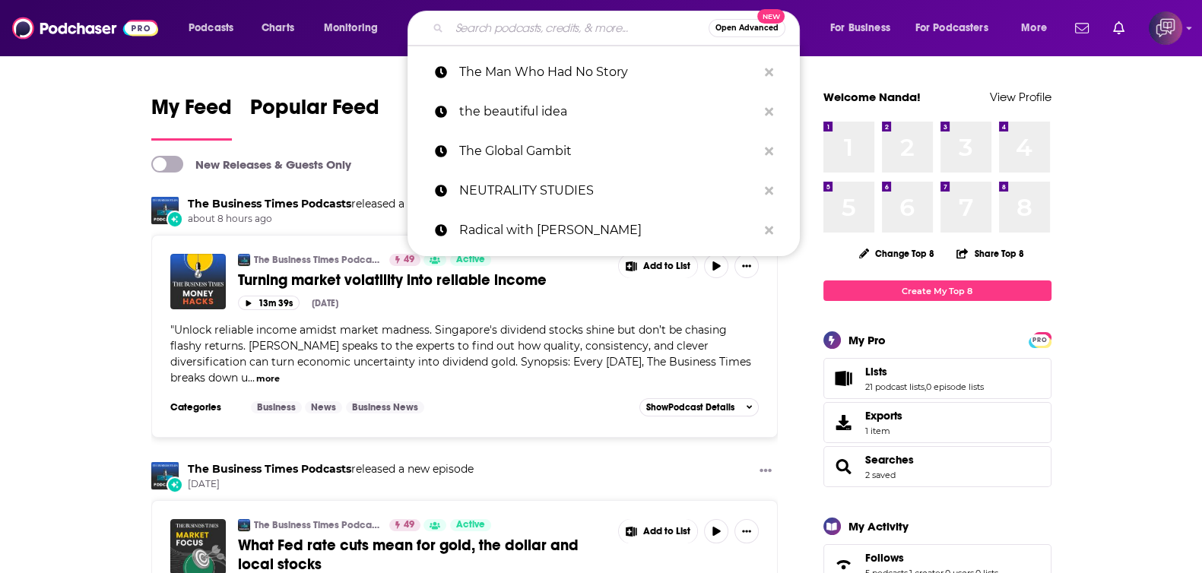
paste input "Pilgrim Heart with Krishna Das"
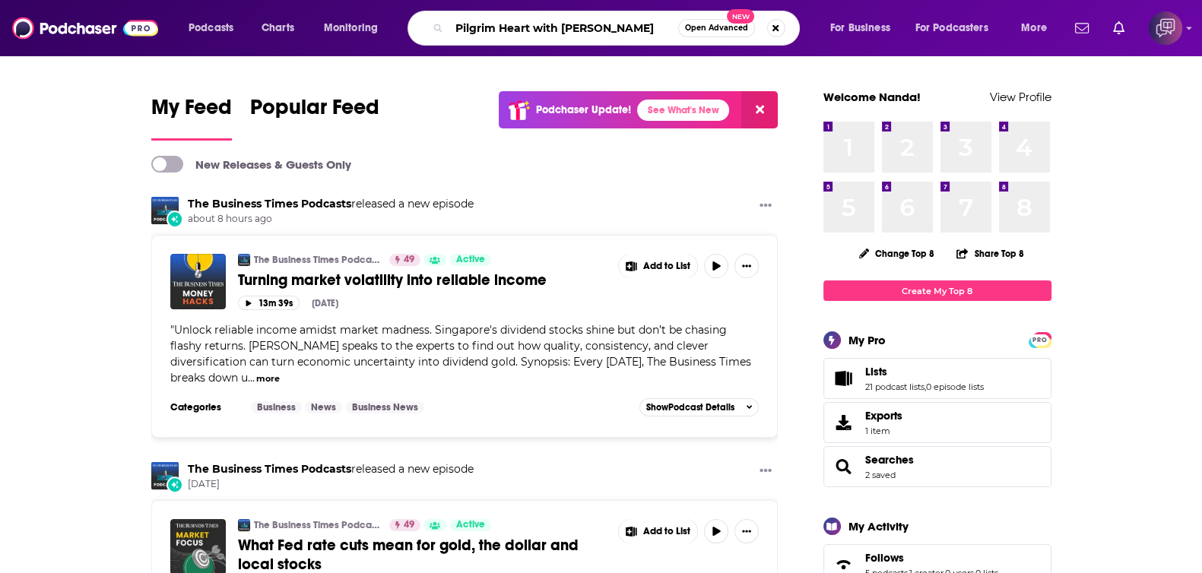
type input "Pilgrim Heart with Krishna Das"
click at [722, 32] on button "Open Advanced New" at bounding box center [716, 28] width 77 height 18
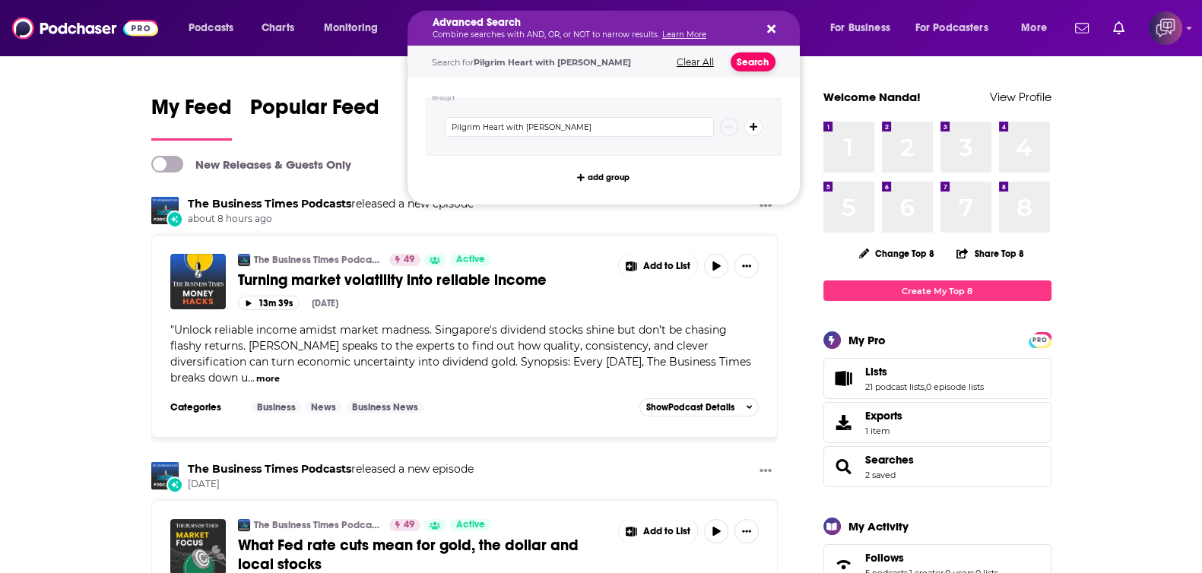
click at [745, 60] on button "Search" at bounding box center [753, 61] width 45 height 19
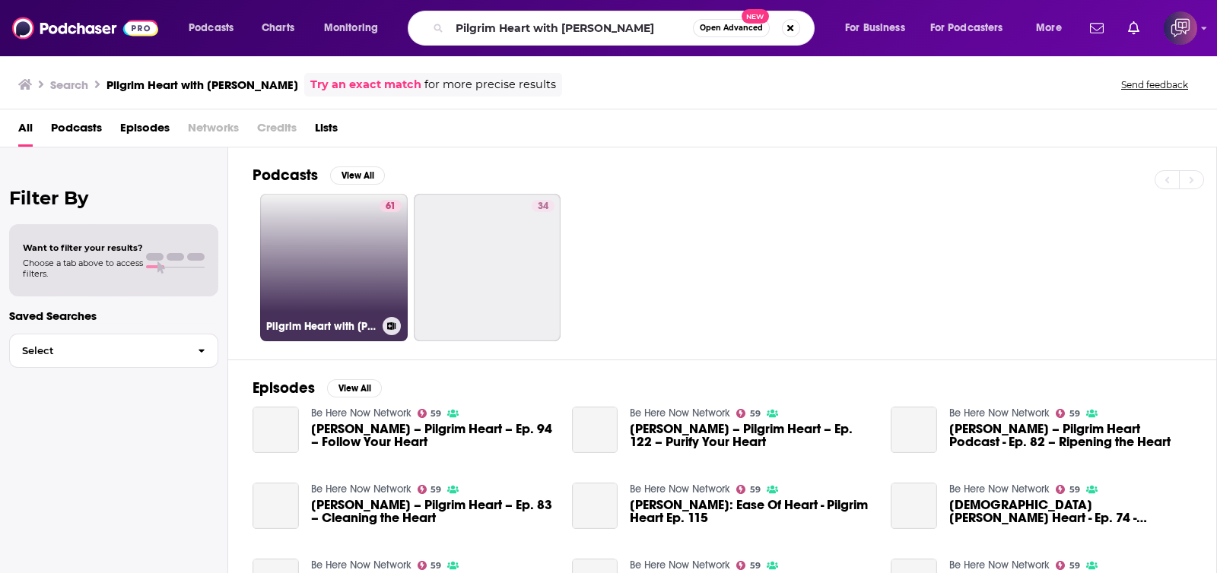
click at [373, 252] on link "61 Pilgrim Heart with Krishna Das" at bounding box center [334, 268] width 148 height 148
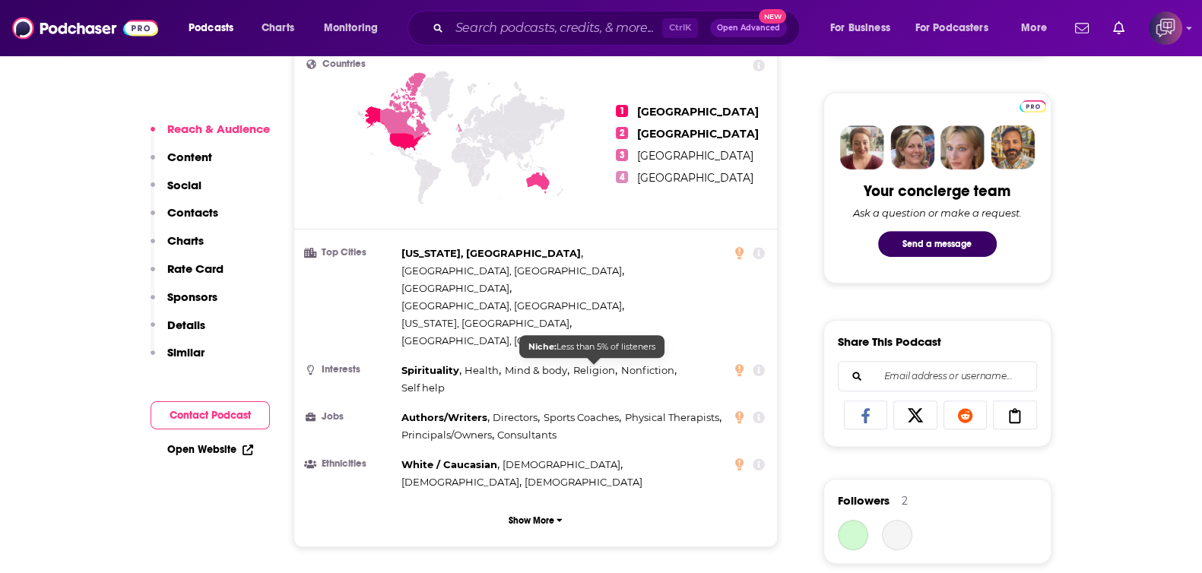
scroll to position [1141, 0]
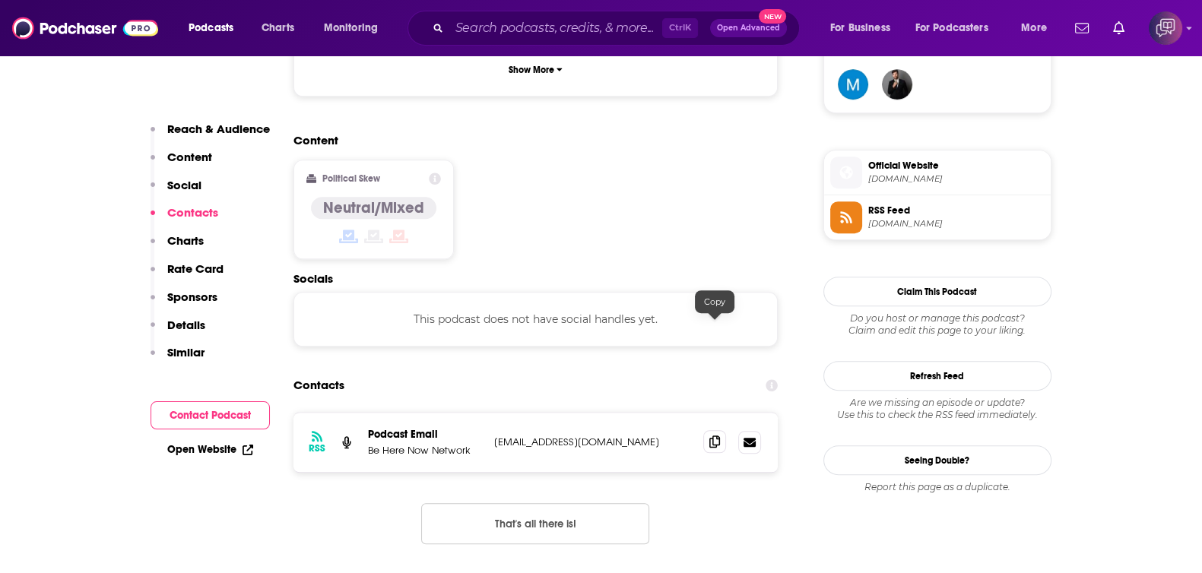
click at [718, 432] on icon at bounding box center [714, 442] width 11 height 12
